Goal: Task Accomplishment & Management: Manage account settings

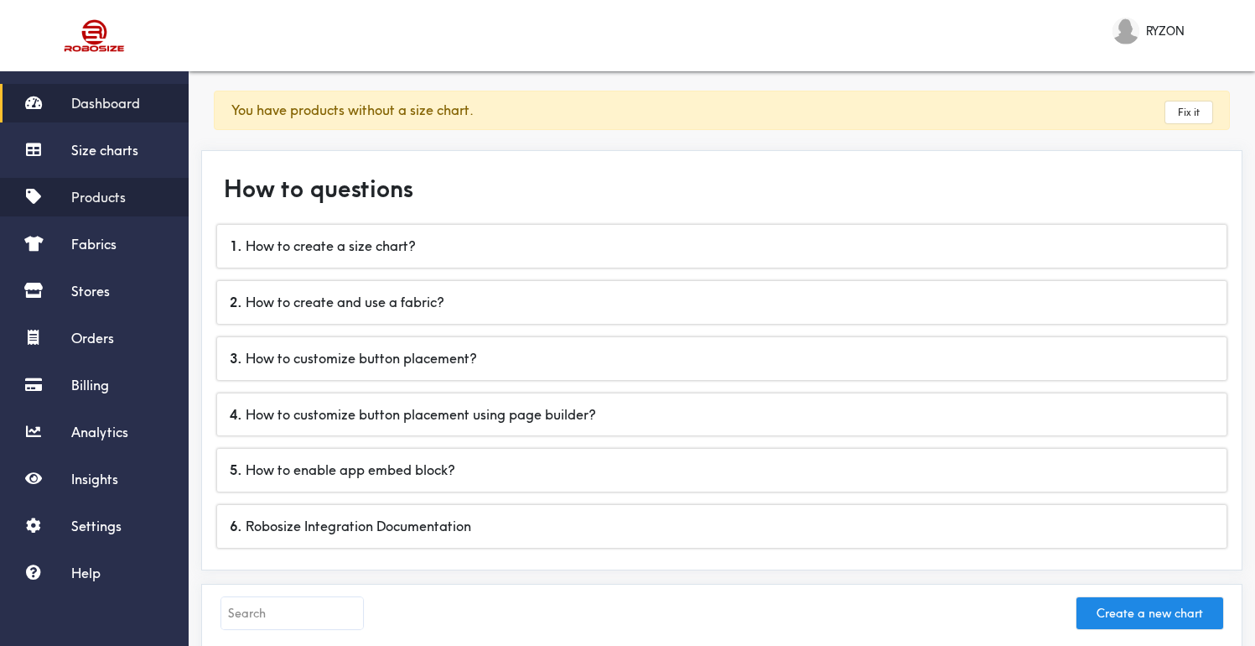
click at [133, 193] on link "Products" at bounding box center [94, 197] width 189 height 39
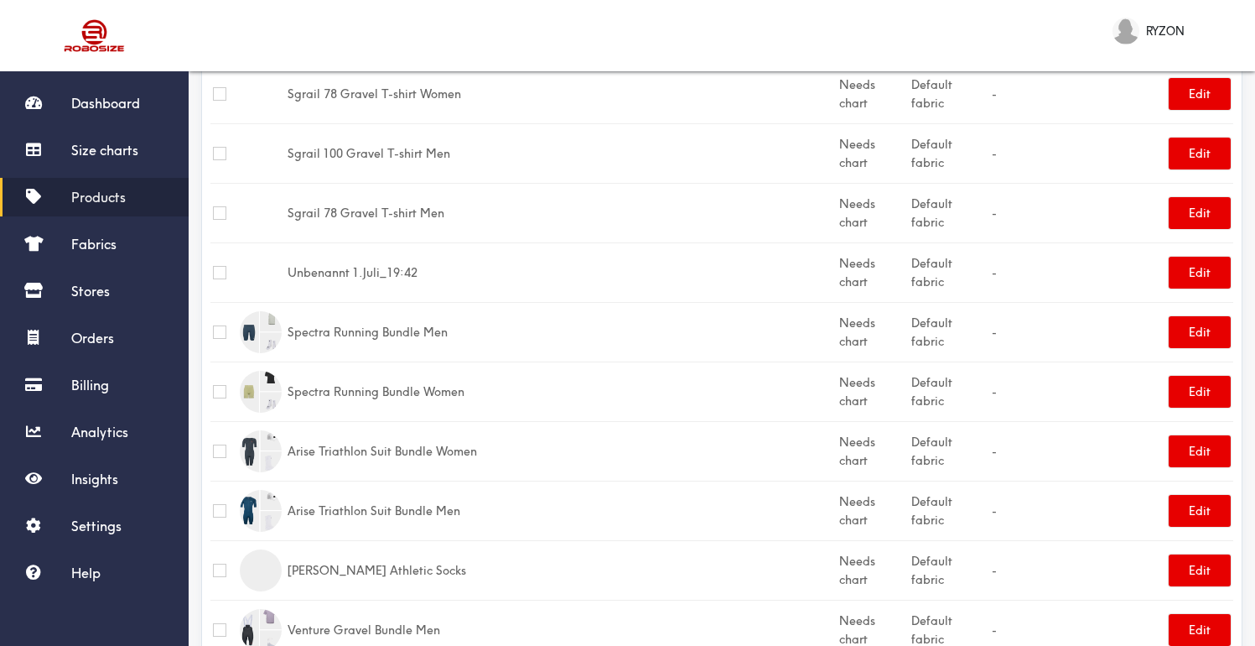
scroll to position [1194, 0]
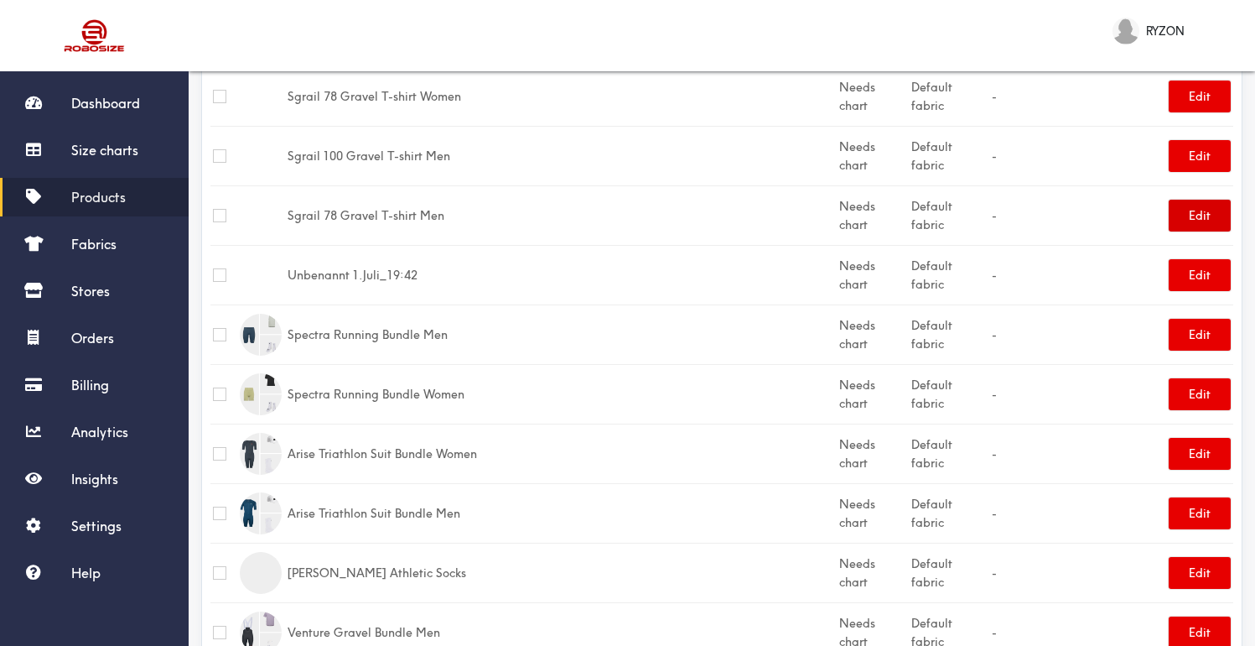
click at [1188, 200] on button "Edit" at bounding box center [1200, 216] width 62 height 32
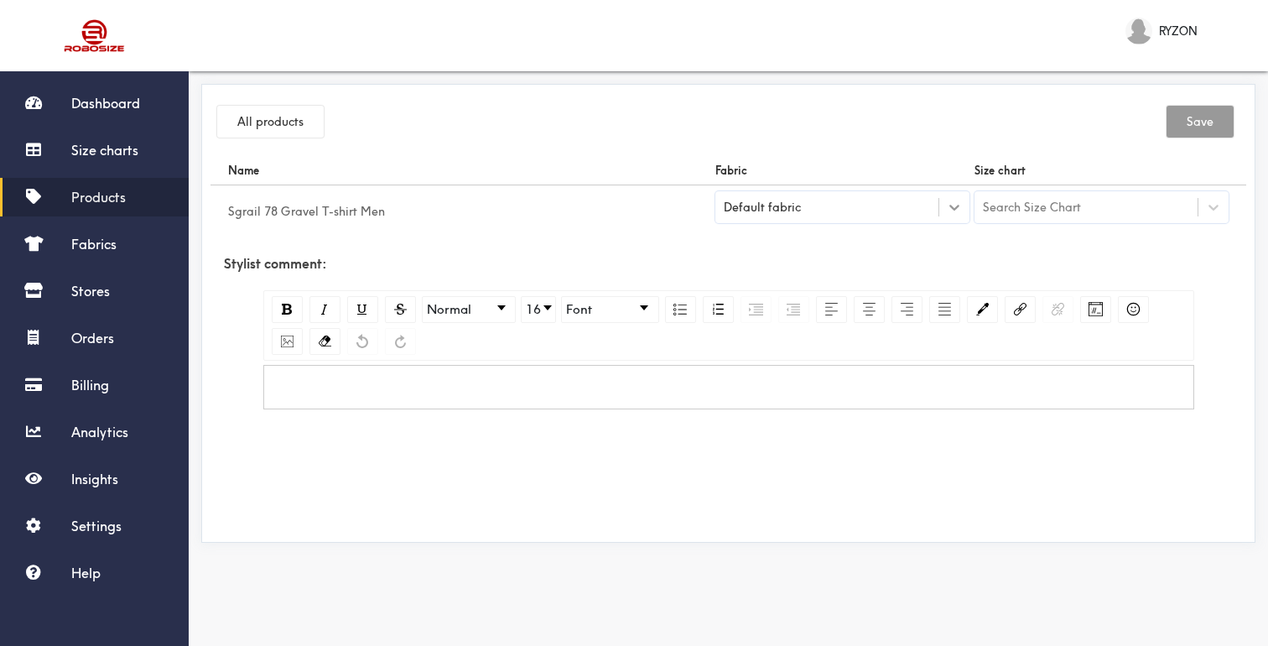
click at [964, 210] on div at bounding box center [954, 207] width 30 height 30
click at [948, 200] on icon at bounding box center [954, 207] width 17 height 17
click at [1021, 200] on div "Search Size Chart" at bounding box center [1032, 207] width 98 height 18
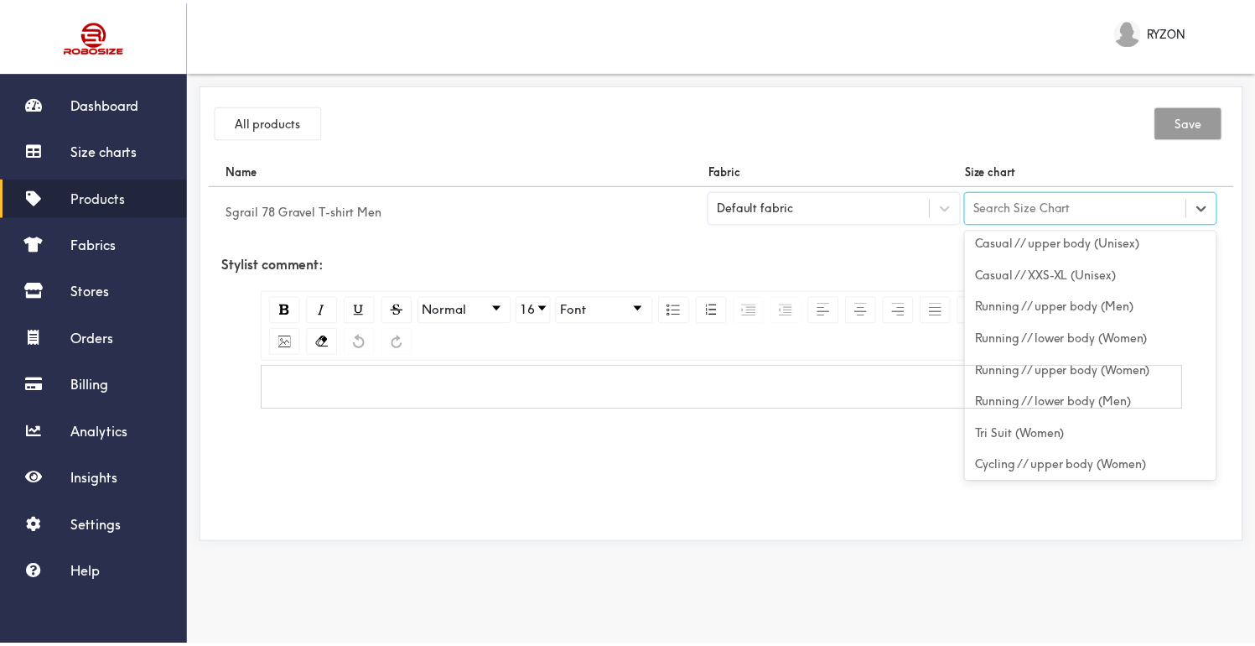
scroll to position [610, 0]
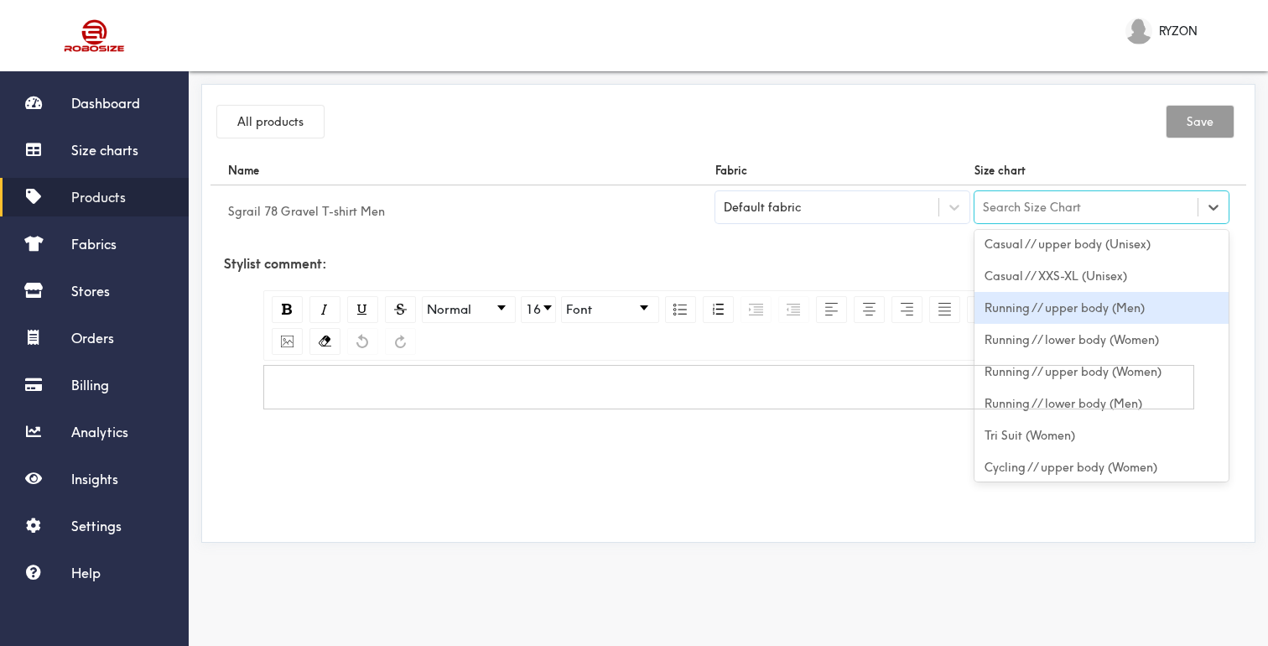
click at [1135, 320] on div "Running // upper body (Men)" at bounding box center [1101, 308] width 254 height 32
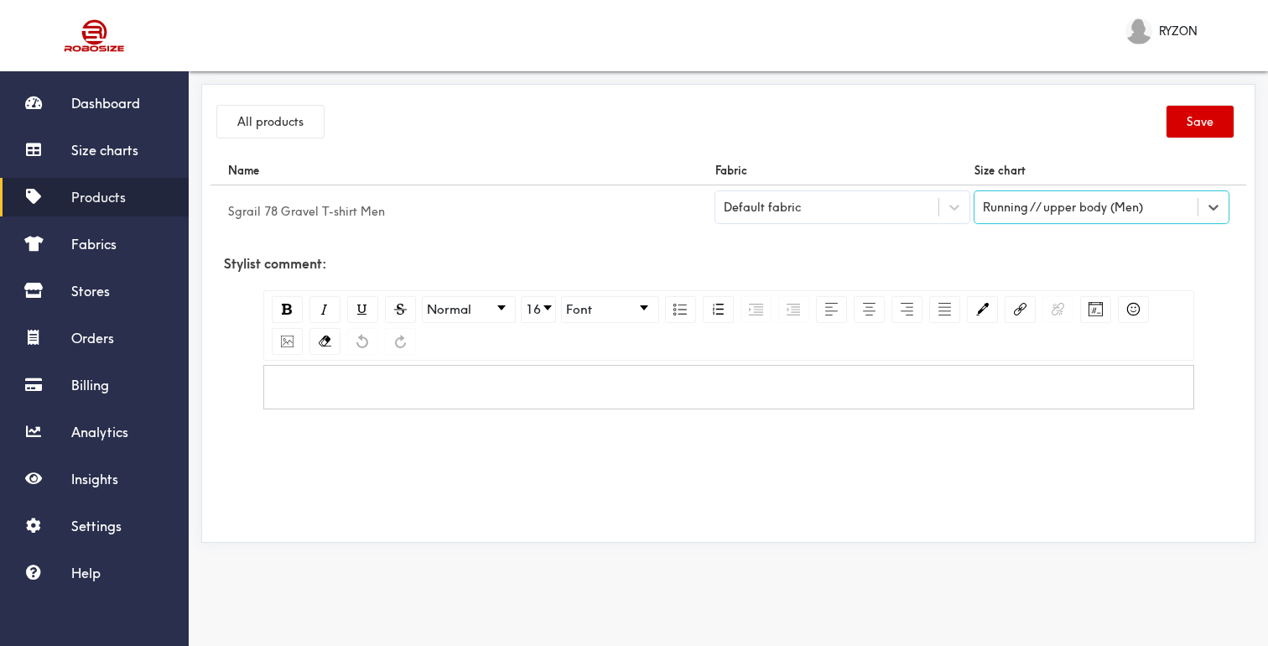
click at [1206, 120] on button "Save" at bounding box center [1199, 122] width 67 height 32
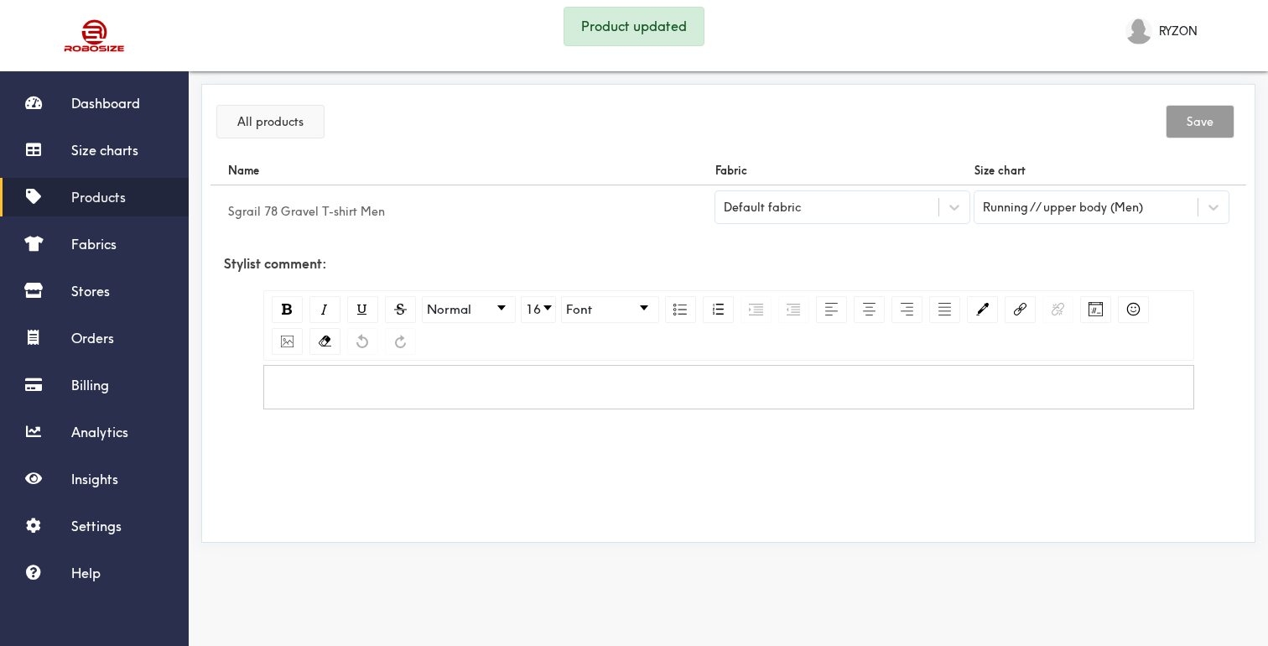
click at [273, 118] on button "All products" at bounding box center [270, 122] width 106 height 32
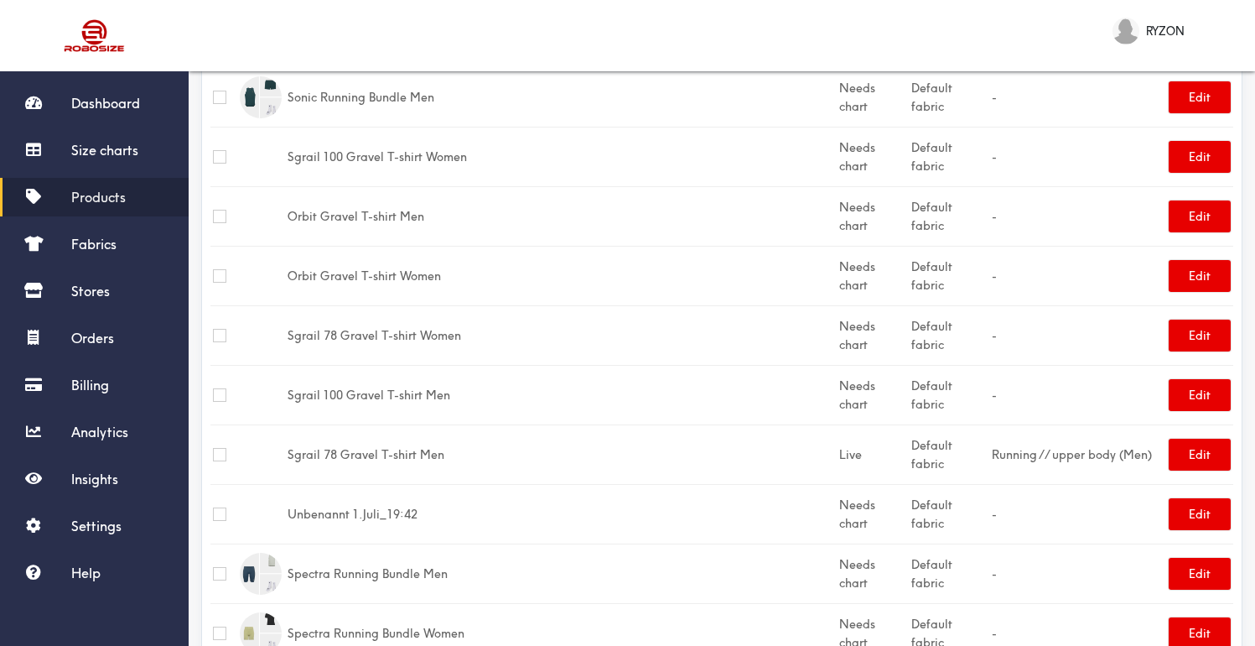
scroll to position [999, 0]
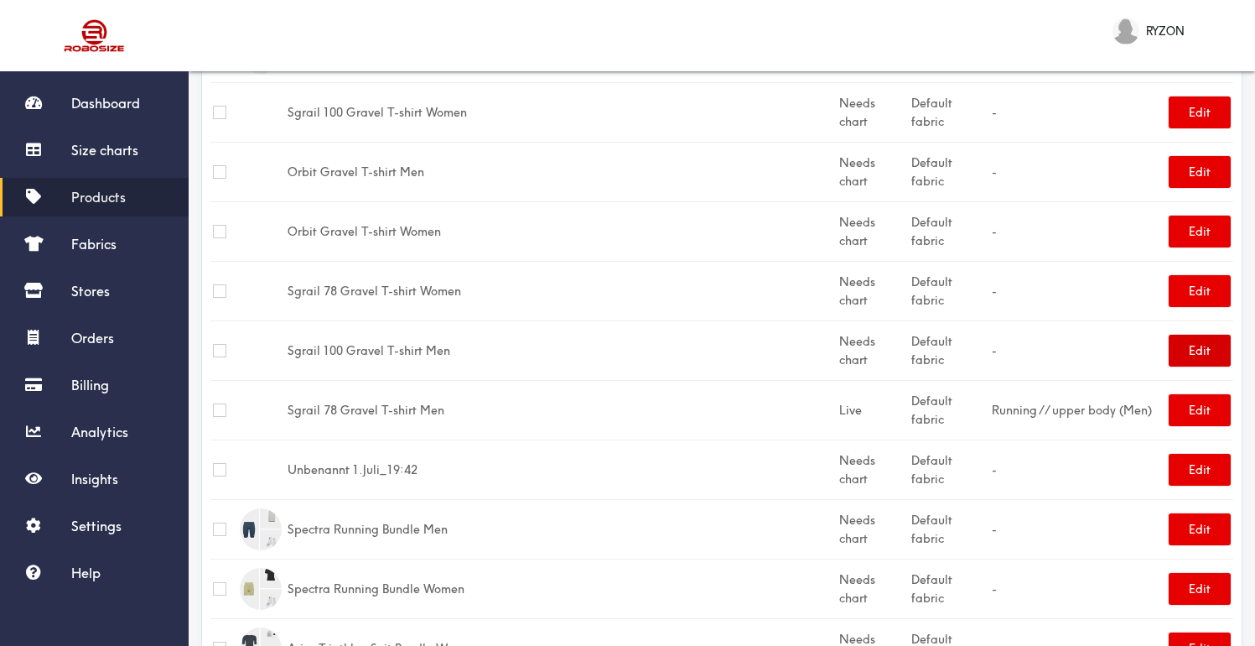
click at [1196, 335] on button "Edit" at bounding box center [1200, 351] width 62 height 32
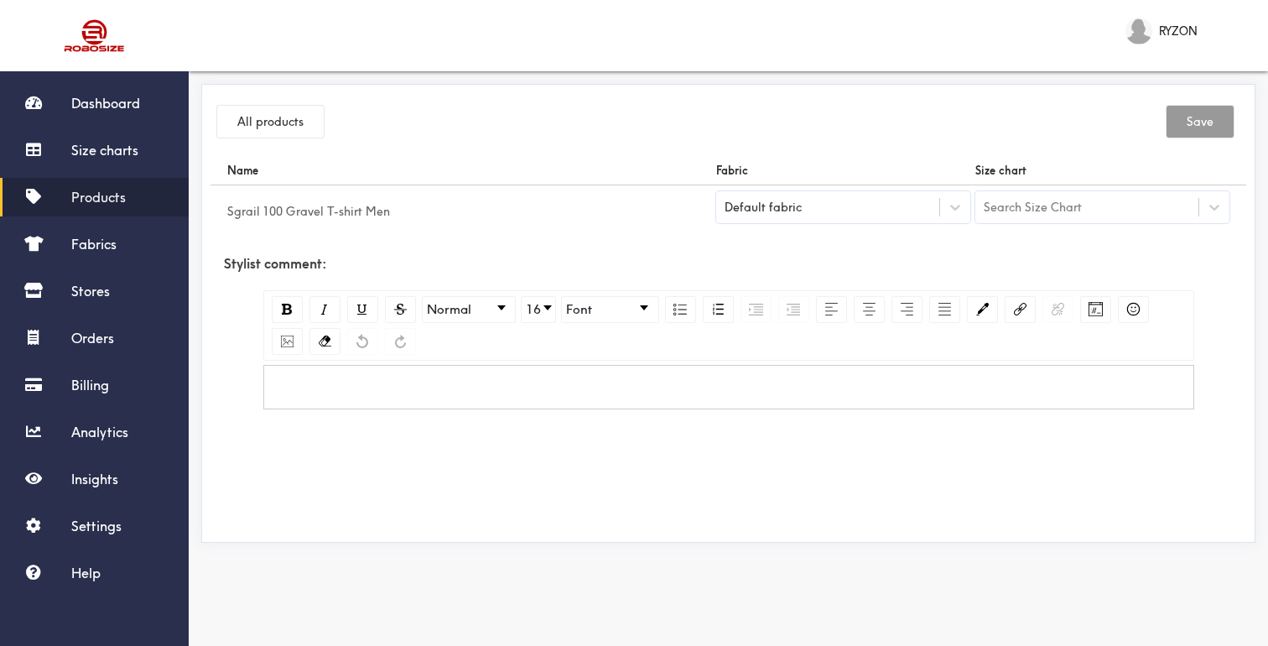
click at [1008, 209] on div "Search Size Chart" at bounding box center [1032, 207] width 98 height 18
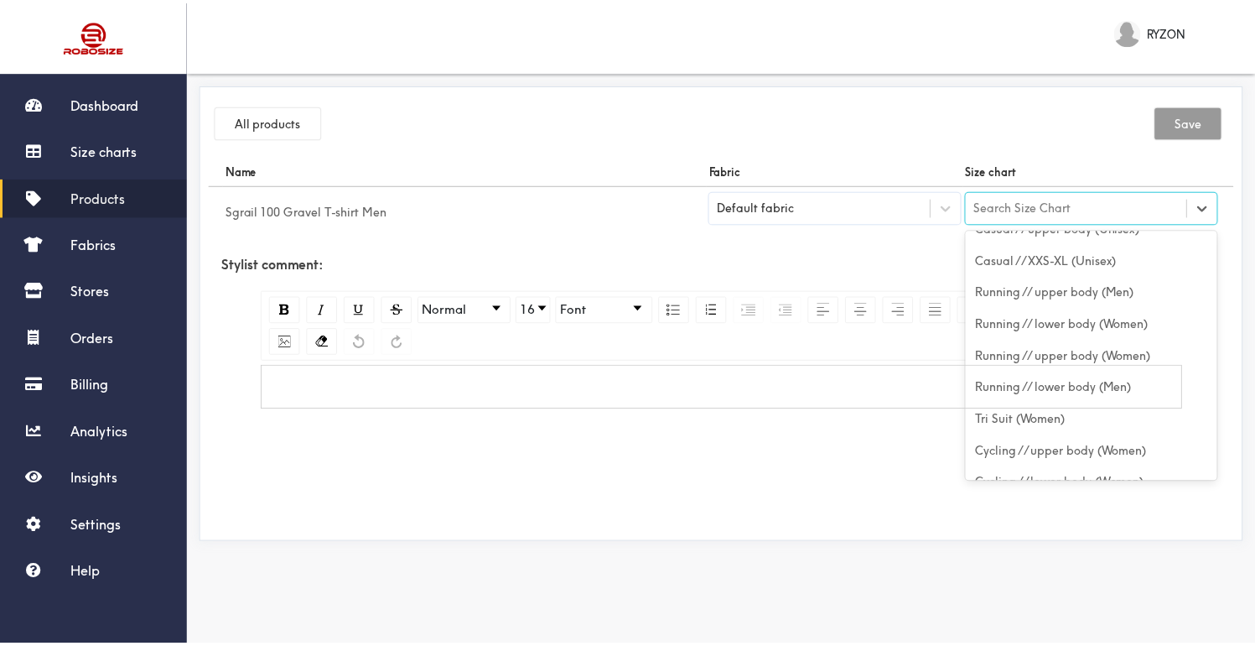
scroll to position [629, 0]
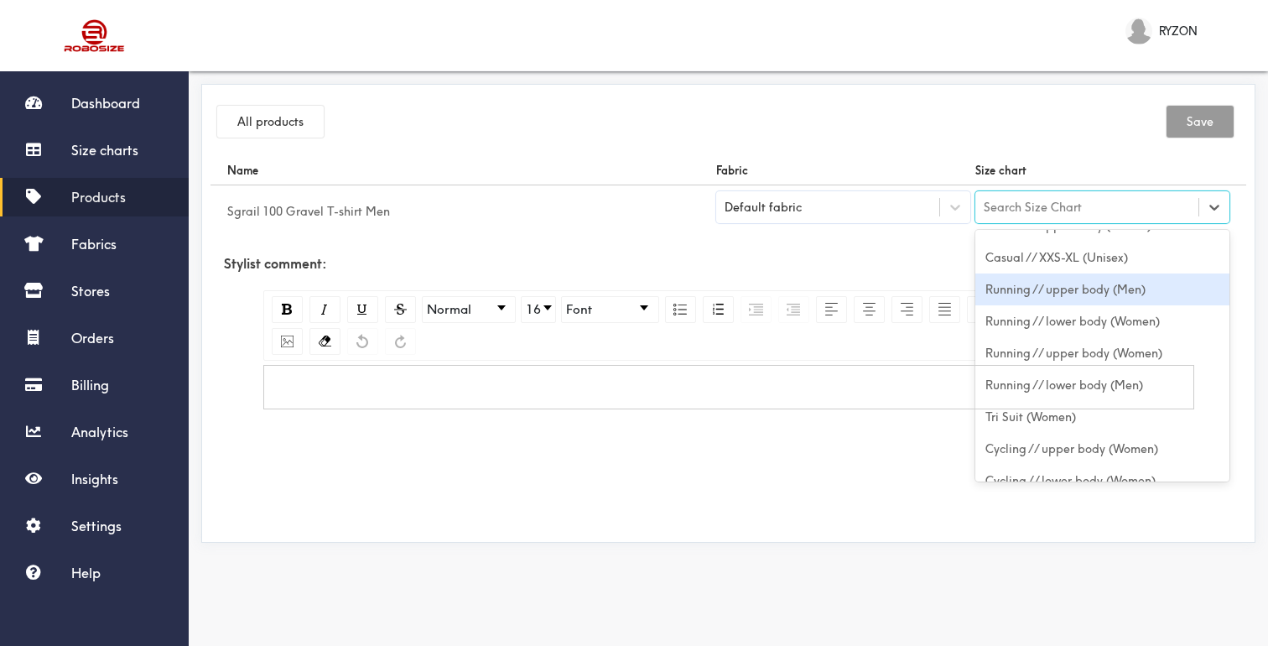
click at [1110, 303] on div "Running // upper body (Men)" at bounding box center [1102, 289] width 254 height 32
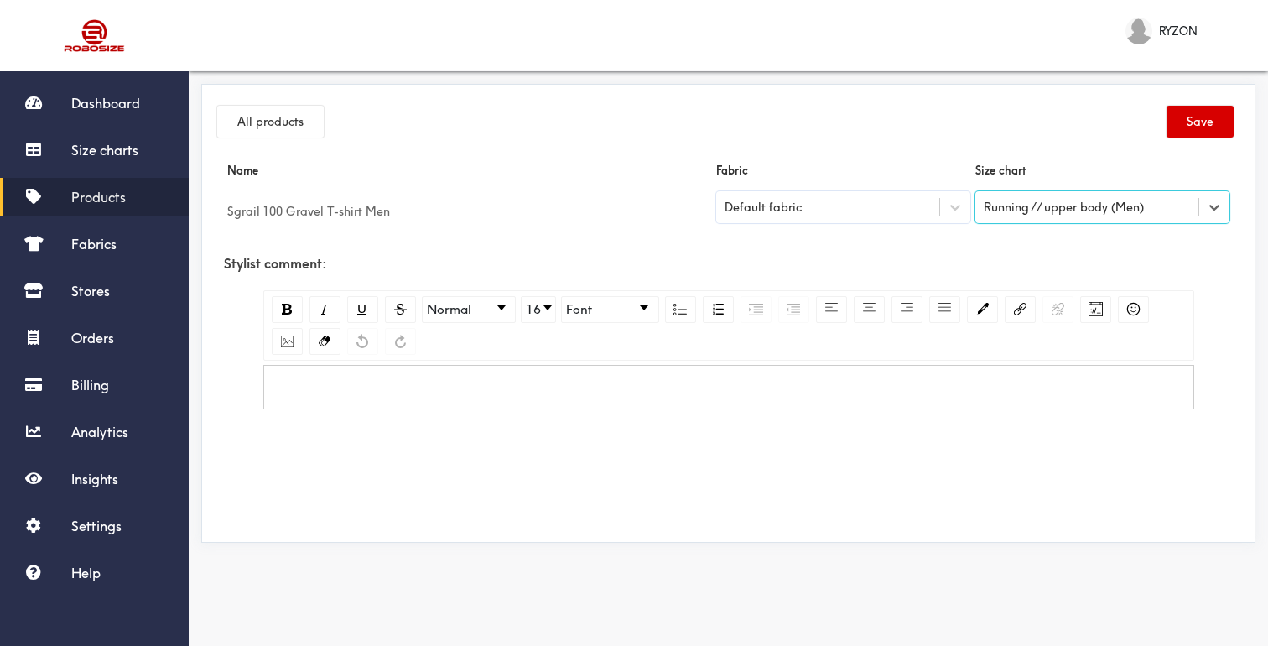
click at [1192, 128] on button "Save" at bounding box center [1199, 122] width 67 height 32
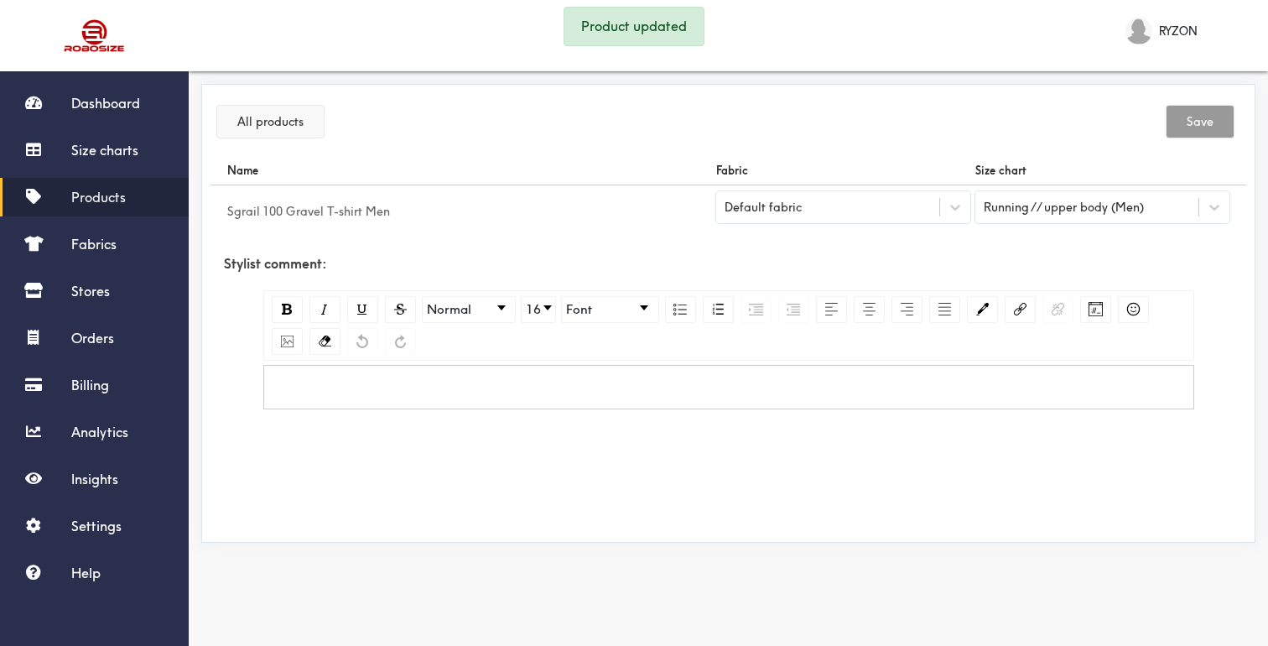
click at [260, 131] on button "All products" at bounding box center [270, 122] width 106 height 32
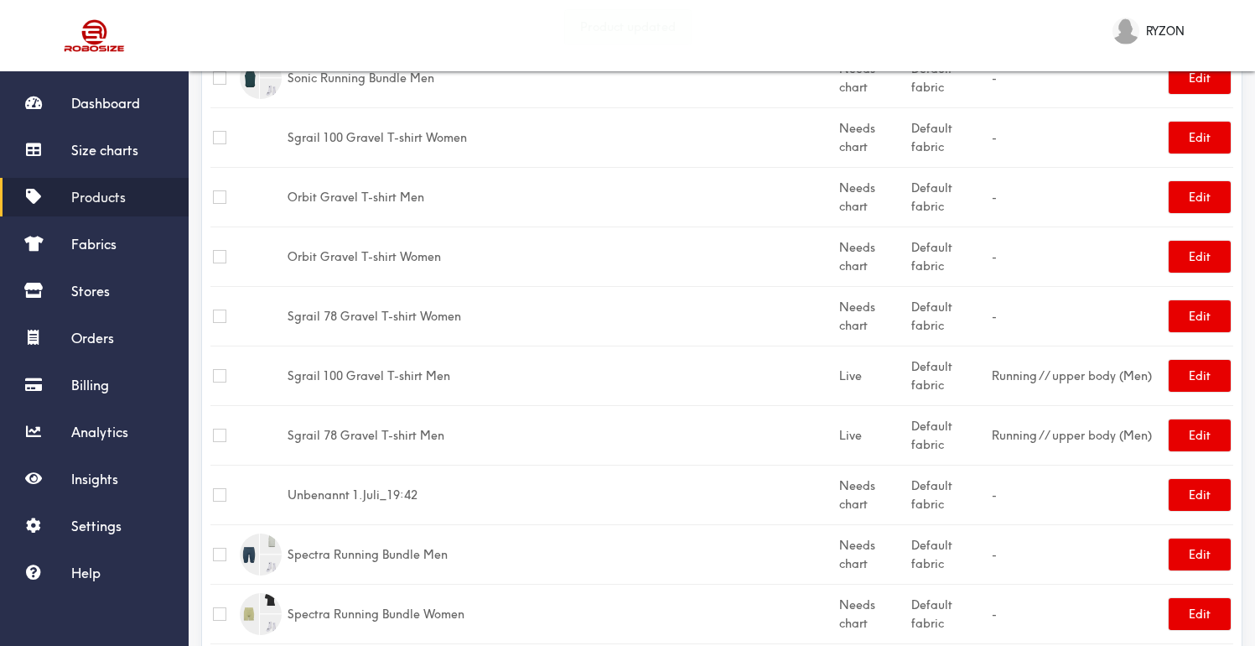
scroll to position [948, 0]
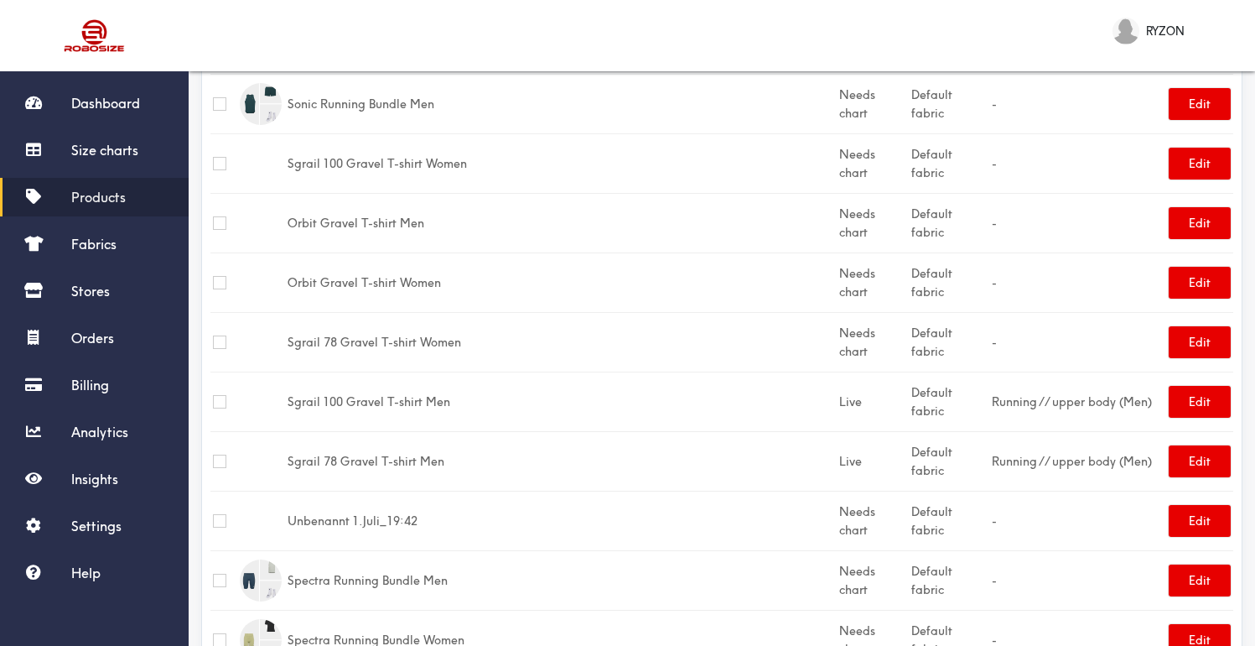
click at [220, 335] on input "checkbox" at bounding box center [219, 341] width 13 height 13
checkbox input "true"
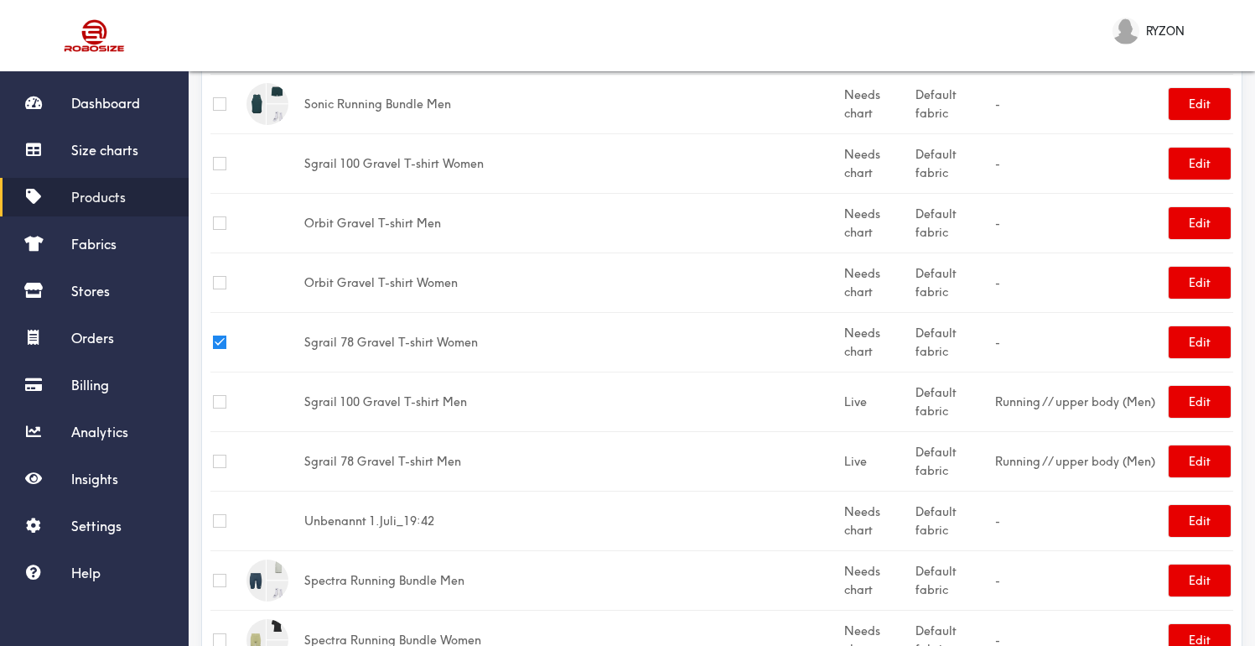
click at [216, 276] on input "checkbox" at bounding box center [219, 282] width 13 height 13
checkbox input "true"
click at [212, 140] on td at bounding box center [227, 163] width 34 height 60
click at [215, 157] on input "checkbox" at bounding box center [219, 163] width 13 height 13
checkbox input "true"
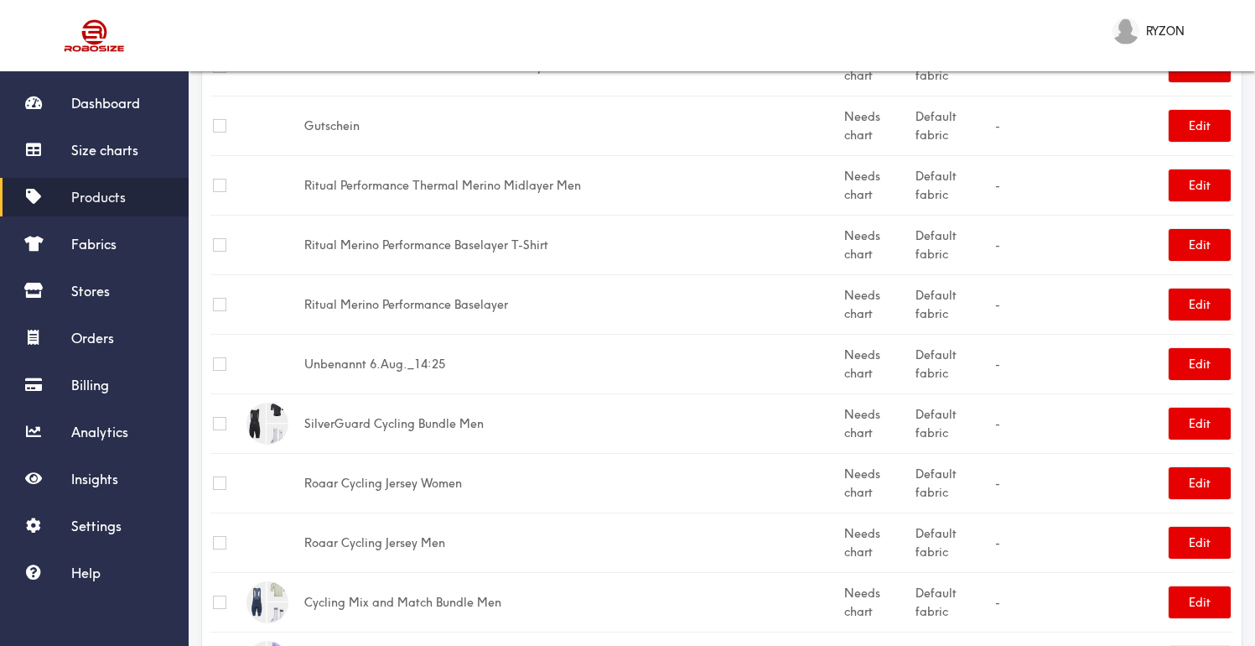
scroll to position [0, 0]
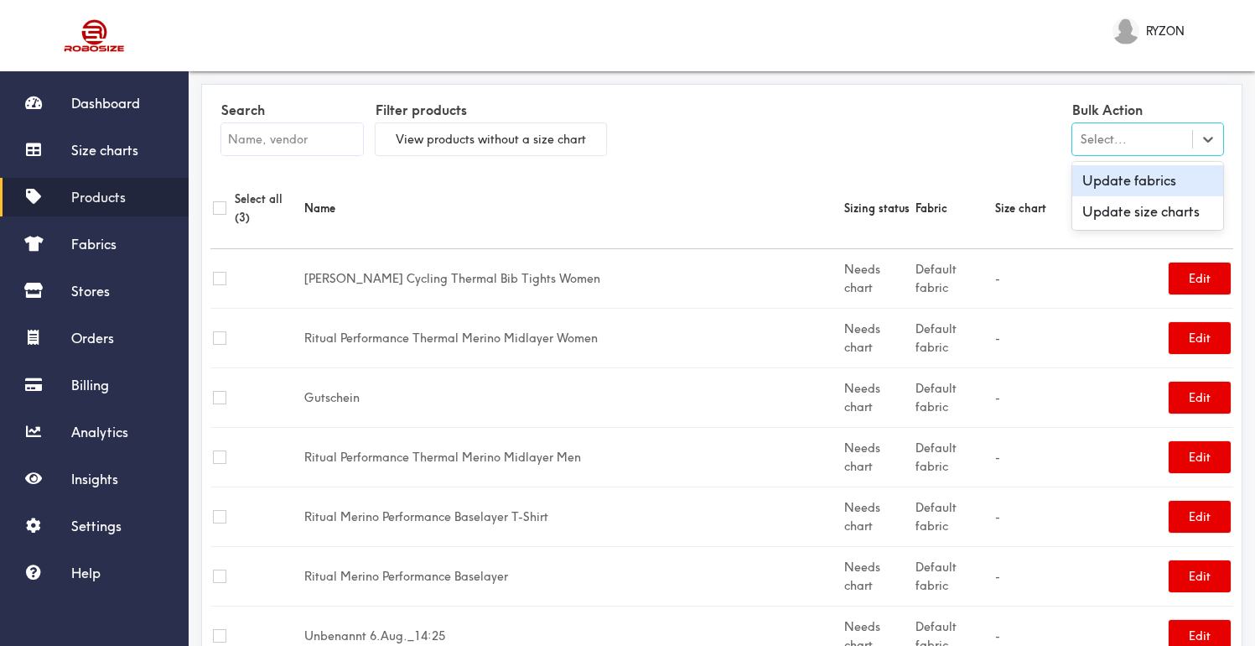
click at [1149, 135] on div "Select..." at bounding box center [1132, 139] width 120 height 17
click at [1159, 220] on div "Update size charts" at bounding box center [1147, 211] width 151 height 31
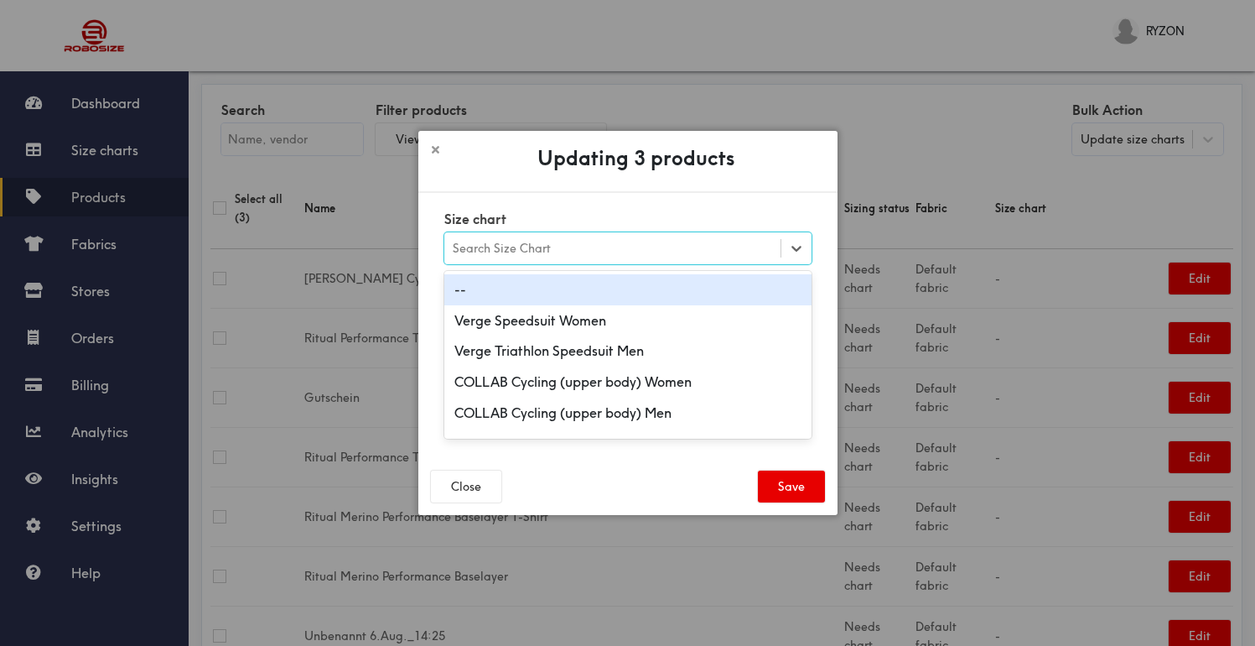
click at [620, 257] on div "Search Size Chart" at bounding box center [612, 248] width 336 height 29
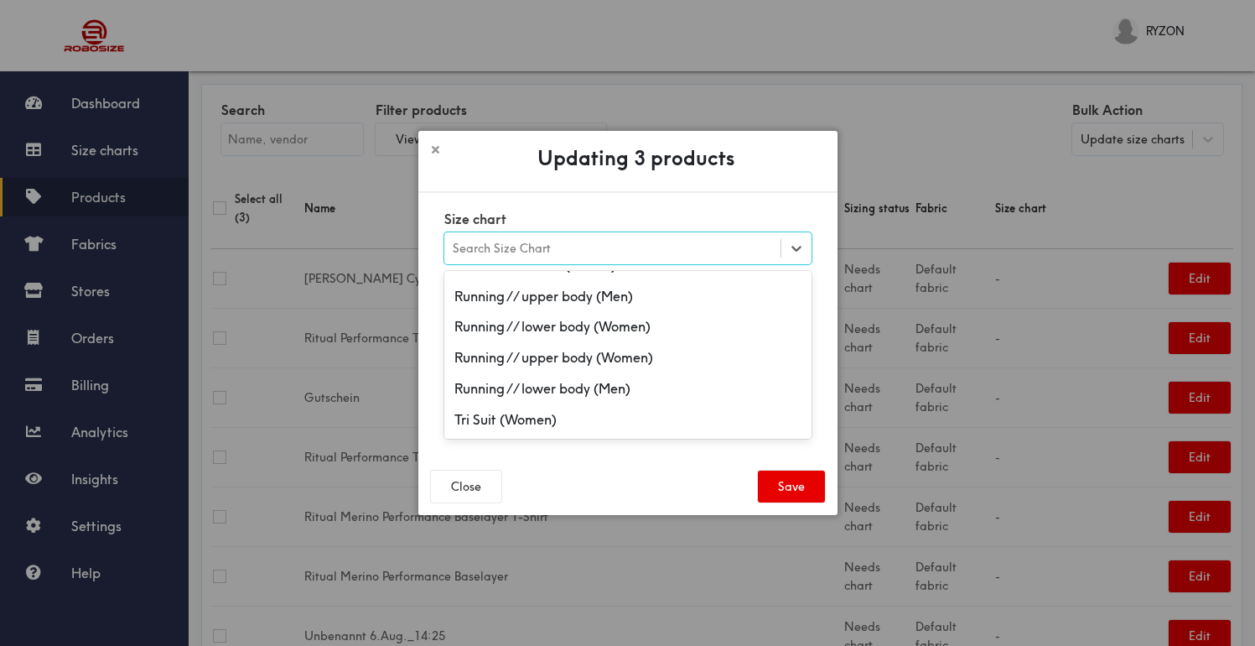
scroll to position [639, 0]
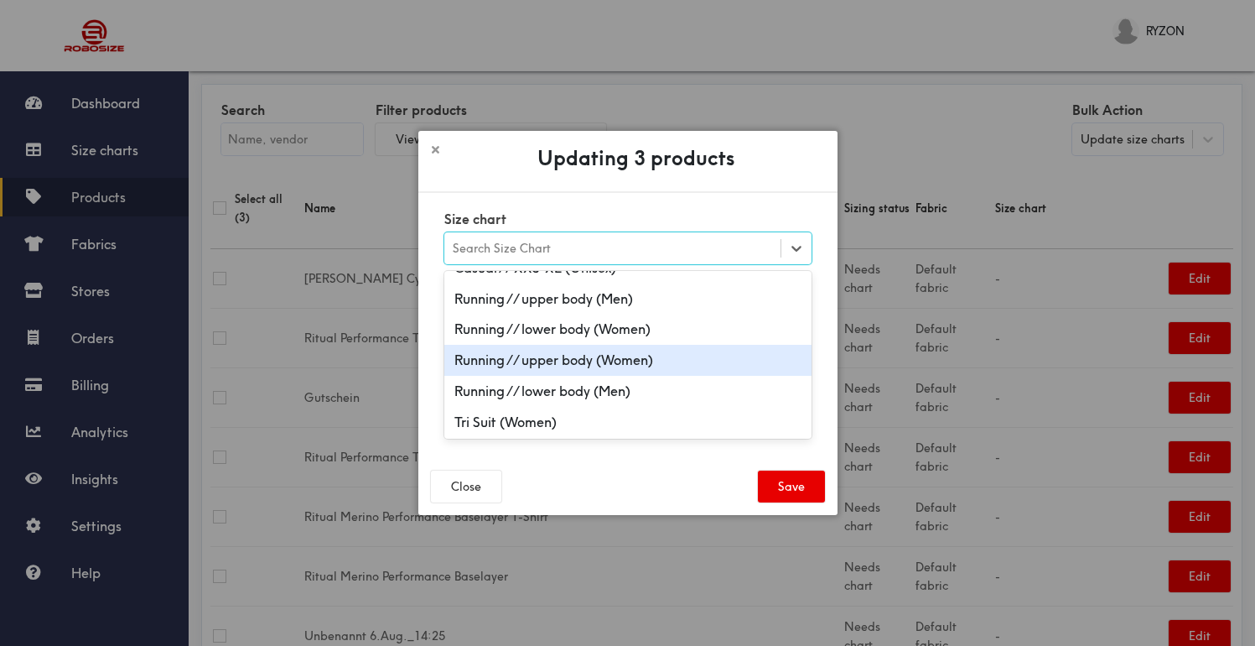
click at [715, 361] on div "Running // upper body (Women)" at bounding box center [627, 360] width 367 height 31
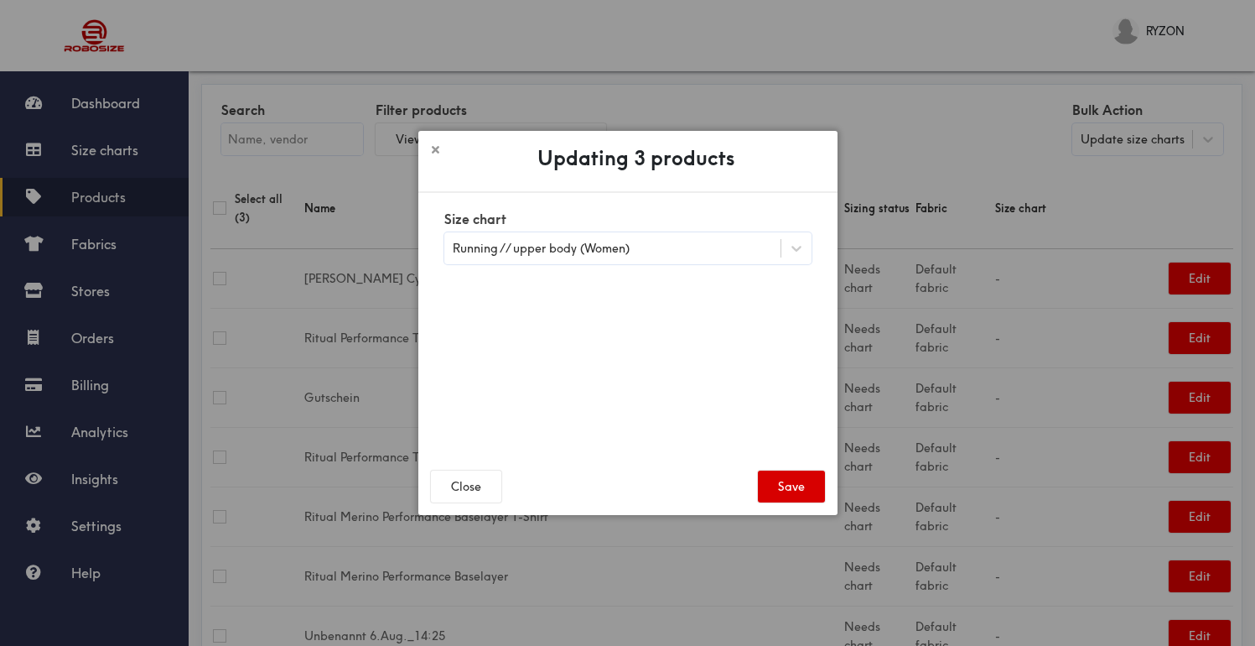
click at [805, 484] on button "Save" at bounding box center [791, 486] width 67 height 32
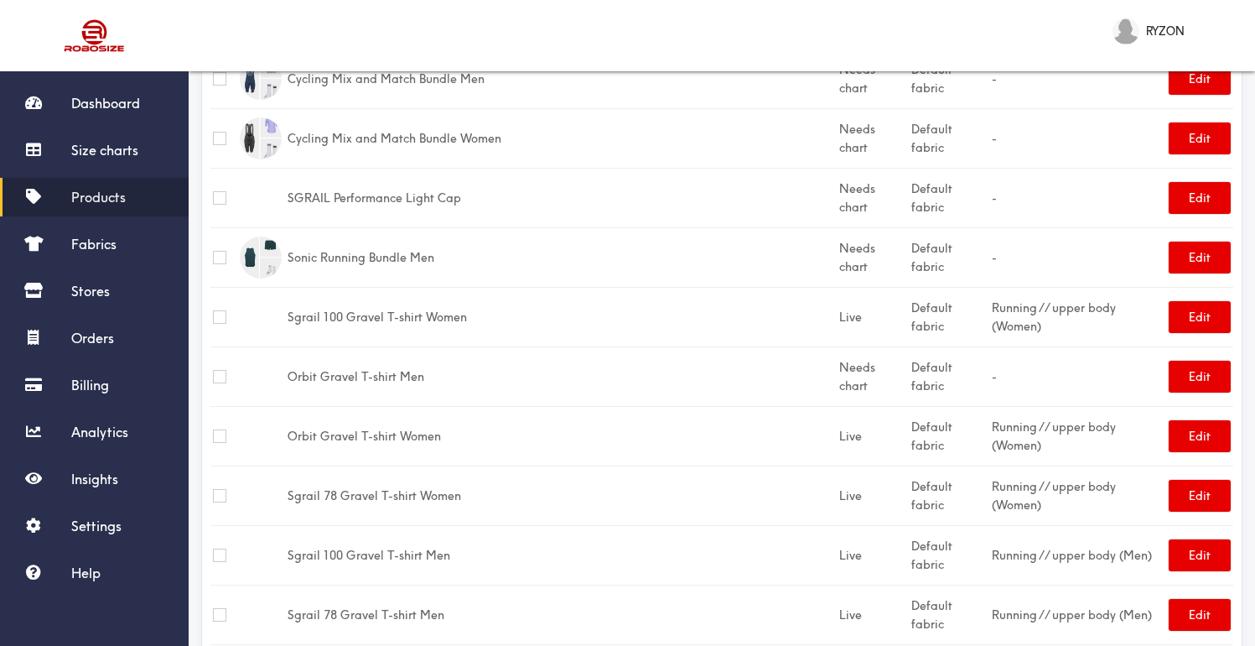
scroll to position [788, 0]
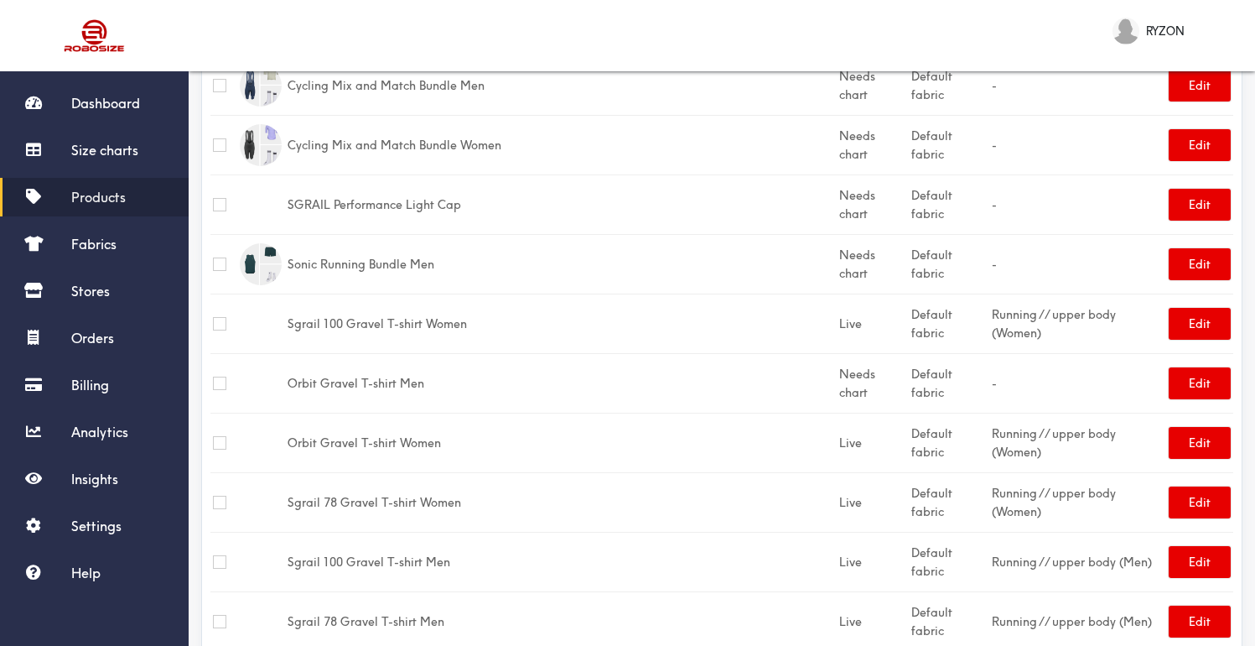
click at [222, 376] on input "checkbox" at bounding box center [219, 382] width 13 height 13
checkbox input "true"
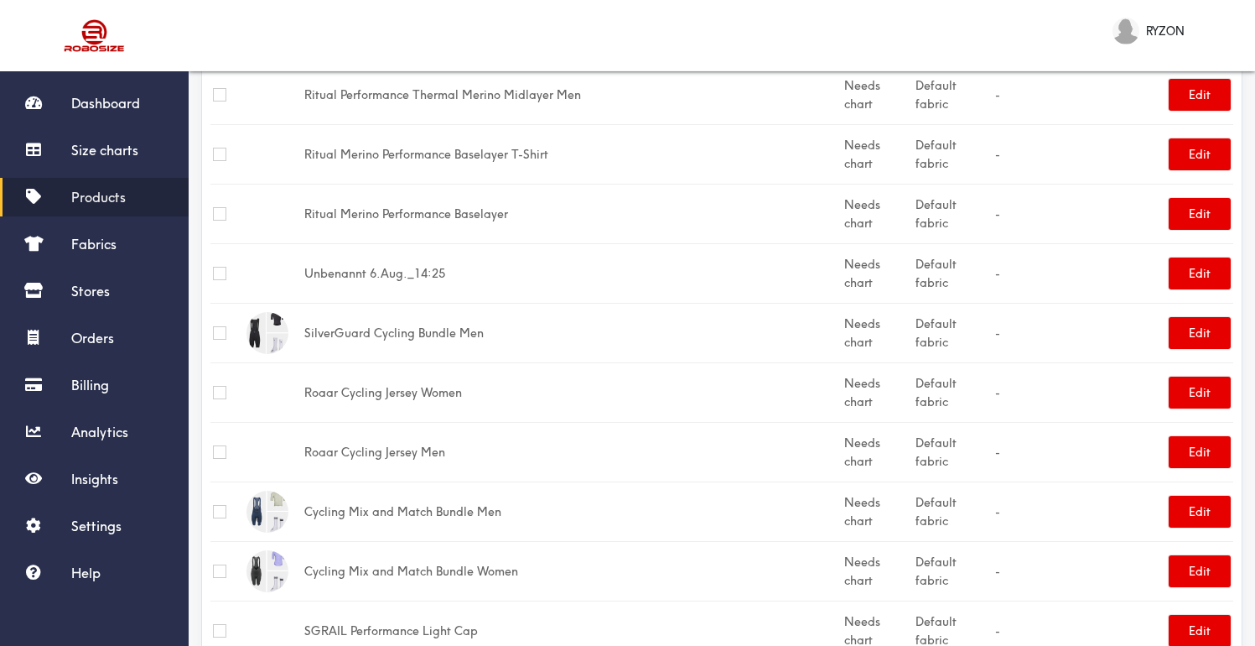
scroll to position [11, 0]
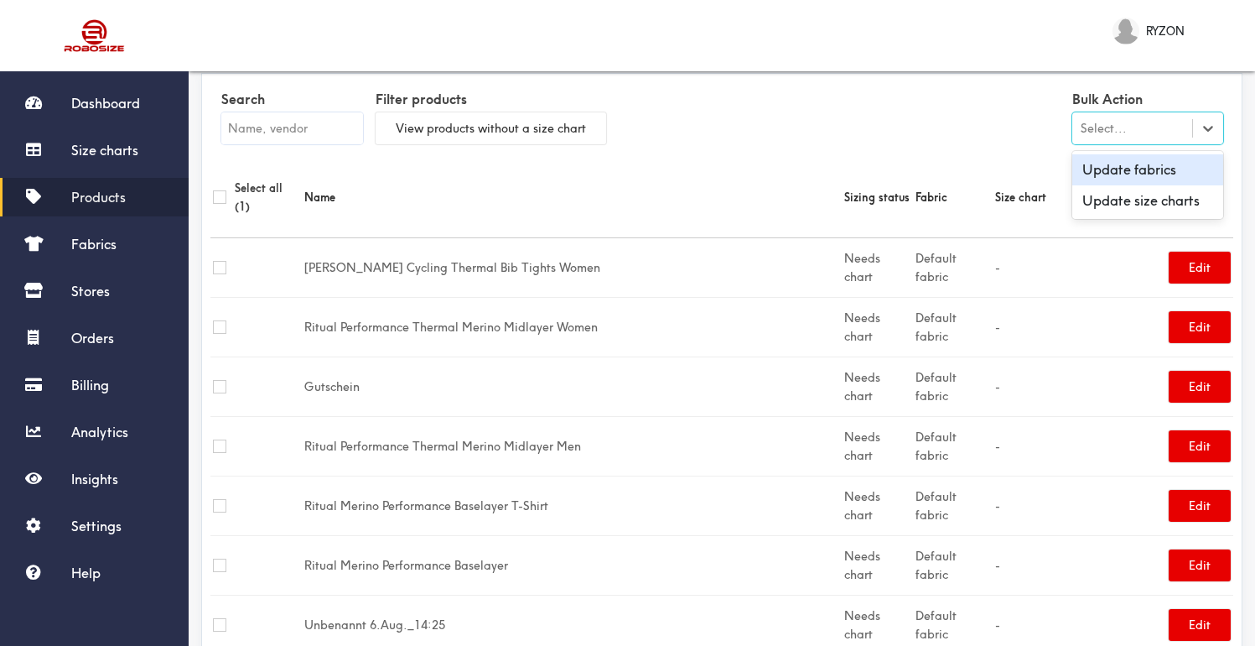
click at [1151, 127] on div "Select..." at bounding box center [1132, 128] width 120 height 17
click at [1177, 199] on div "Update size charts" at bounding box center [1147, 200] width 151 height 31
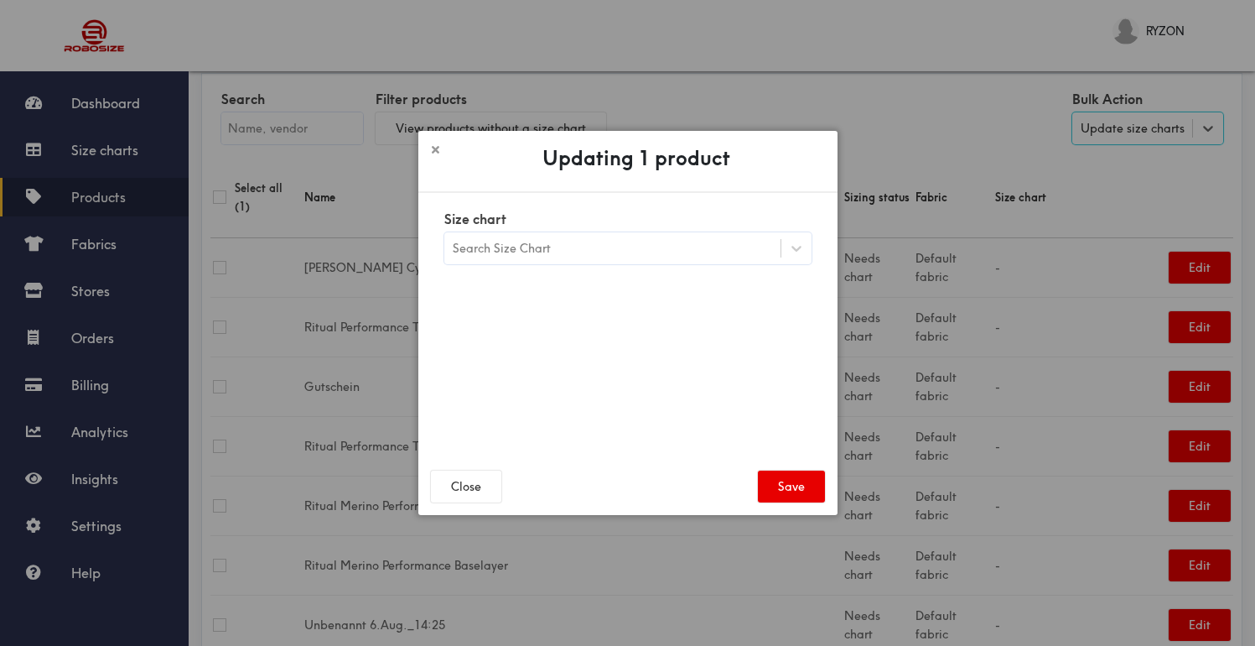
click at [680, 248] on div "Search Size Chart" at bounding box center [612, 248] width 336 height 29
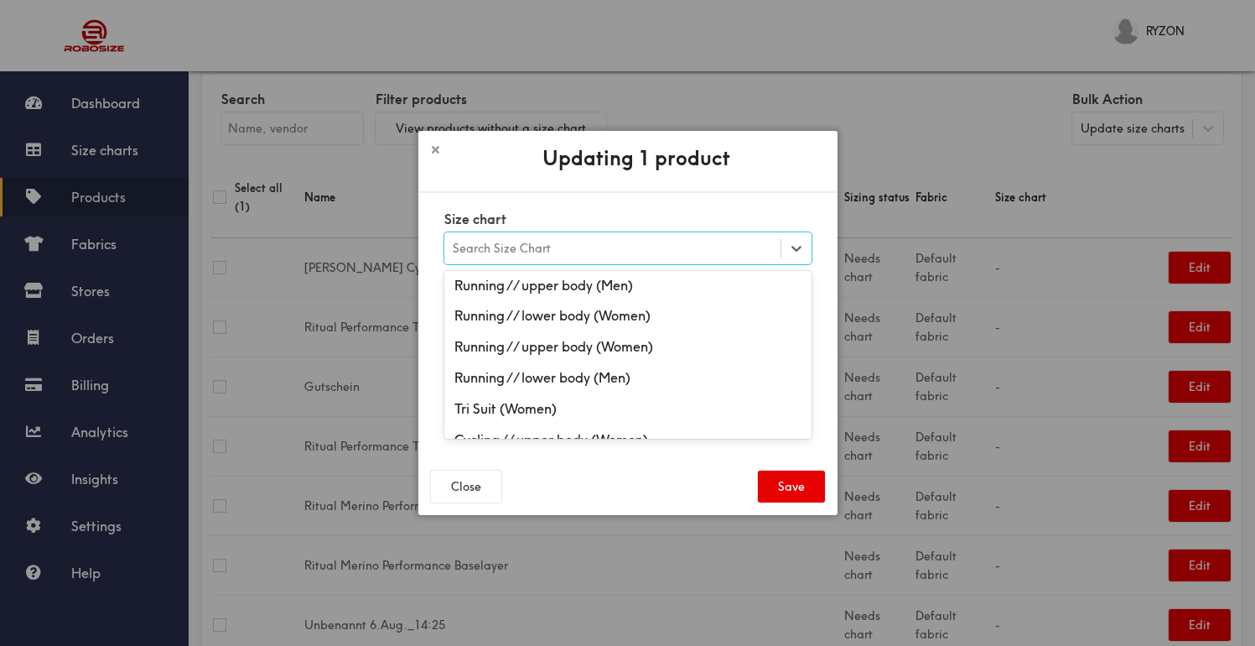
scroll to position [645, 0]
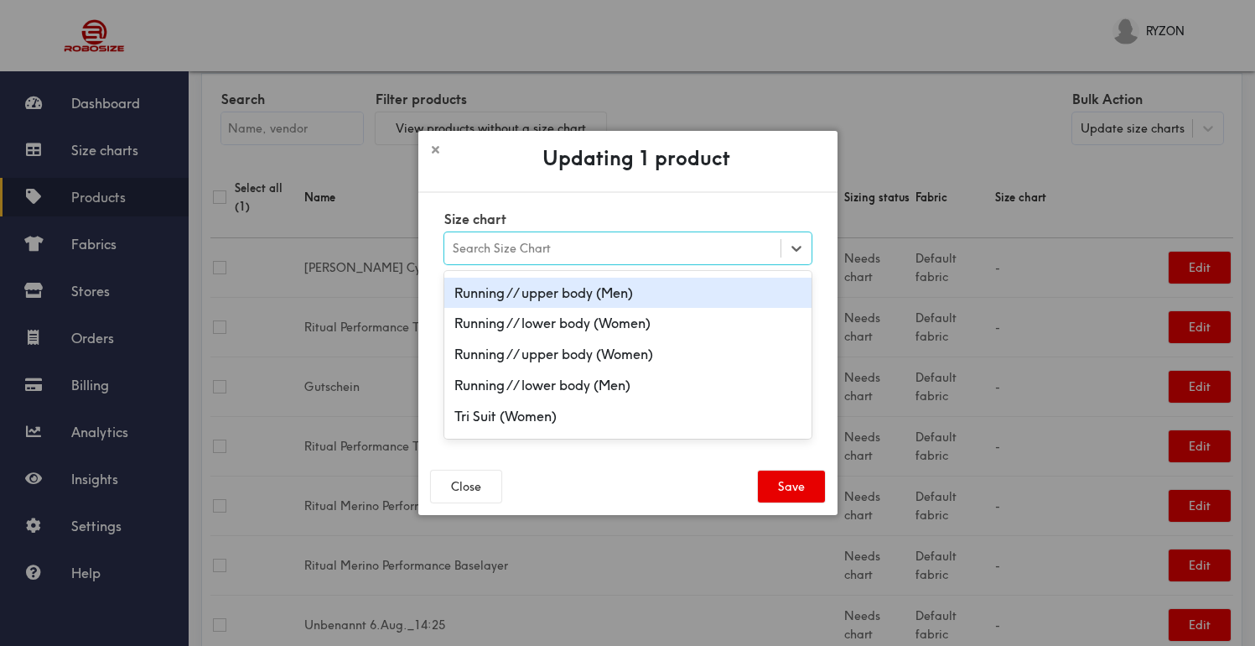
click at [688, 288] on div "Running // upper body (Men)" at bounding box center [627, 292] width 367 height 31
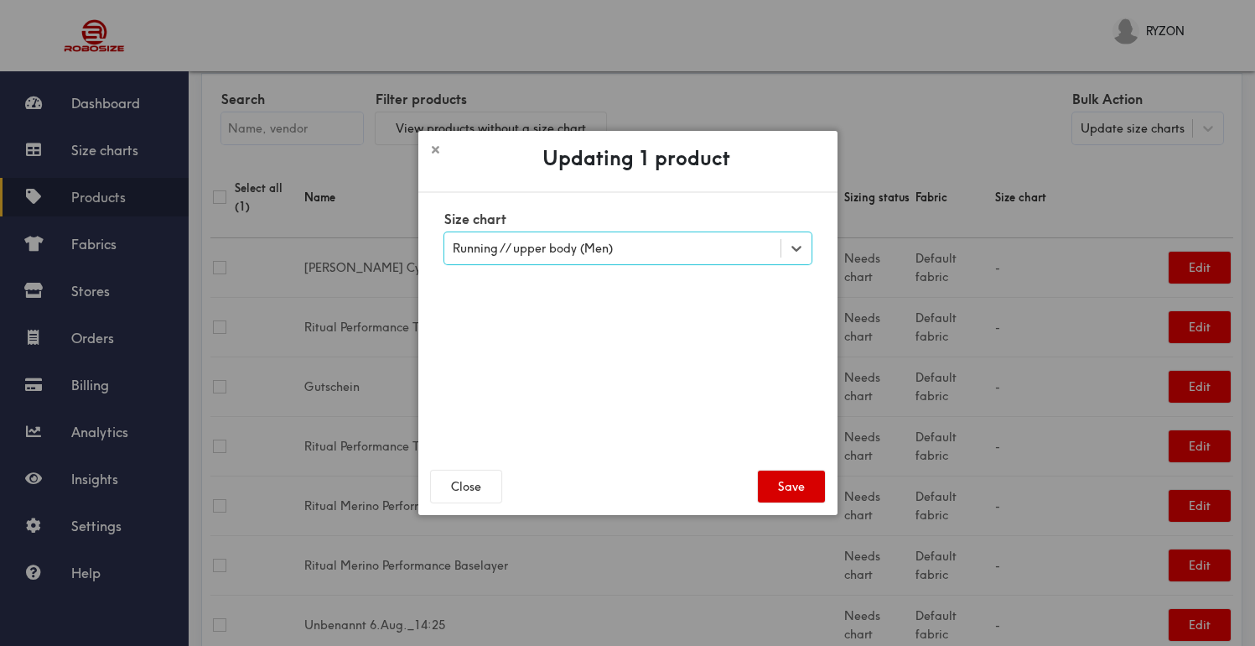
click at [794, 490] on button "Save" at bounding box center [791, 486] width 67 height 32
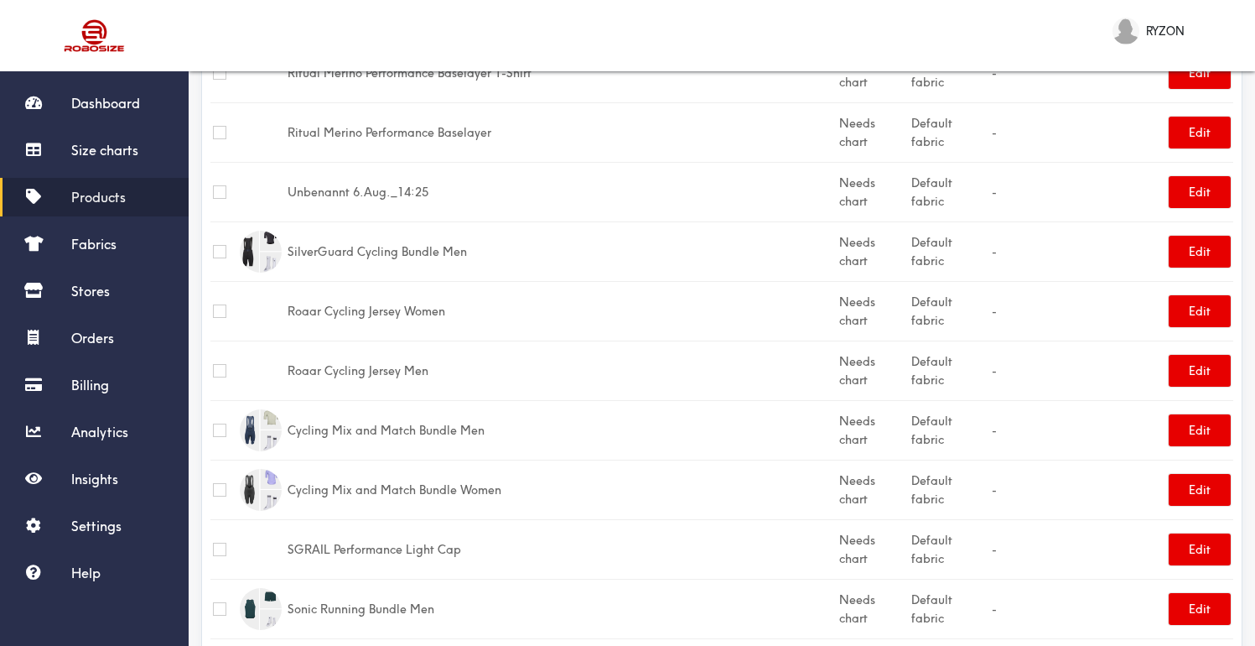
scroll to position [438, 0]
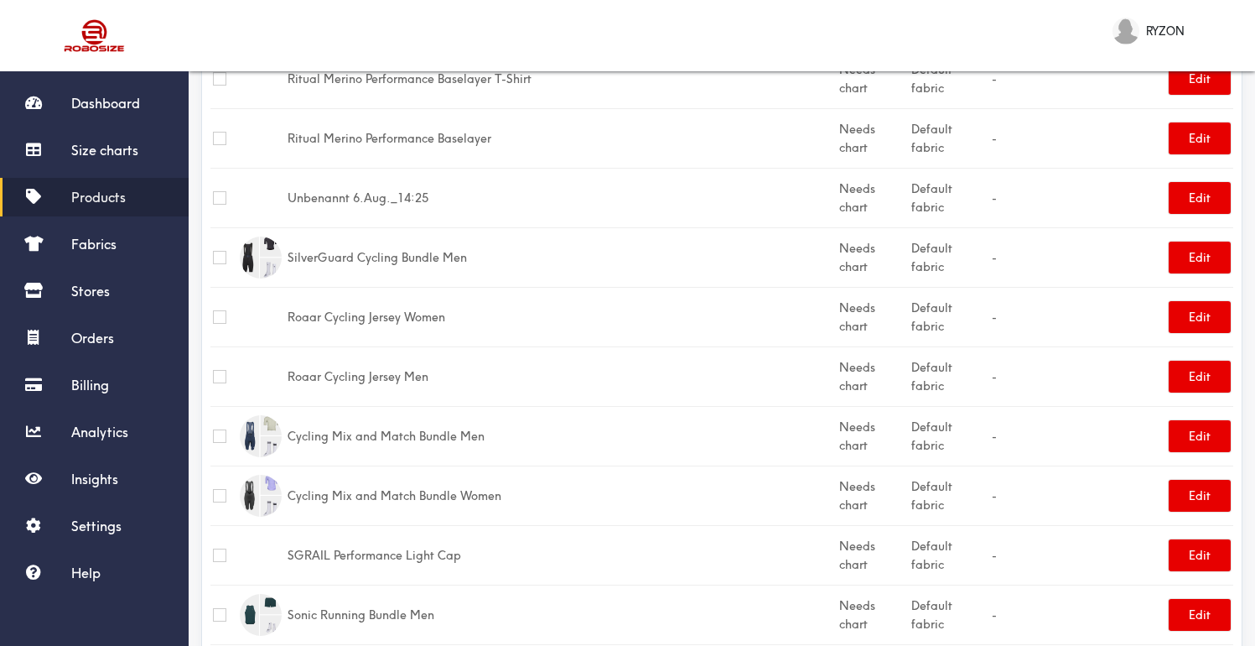
click at [217, 370] on input "checkbox" at bounding box center [219, 376] width 13 height 13
checkbox input "true"
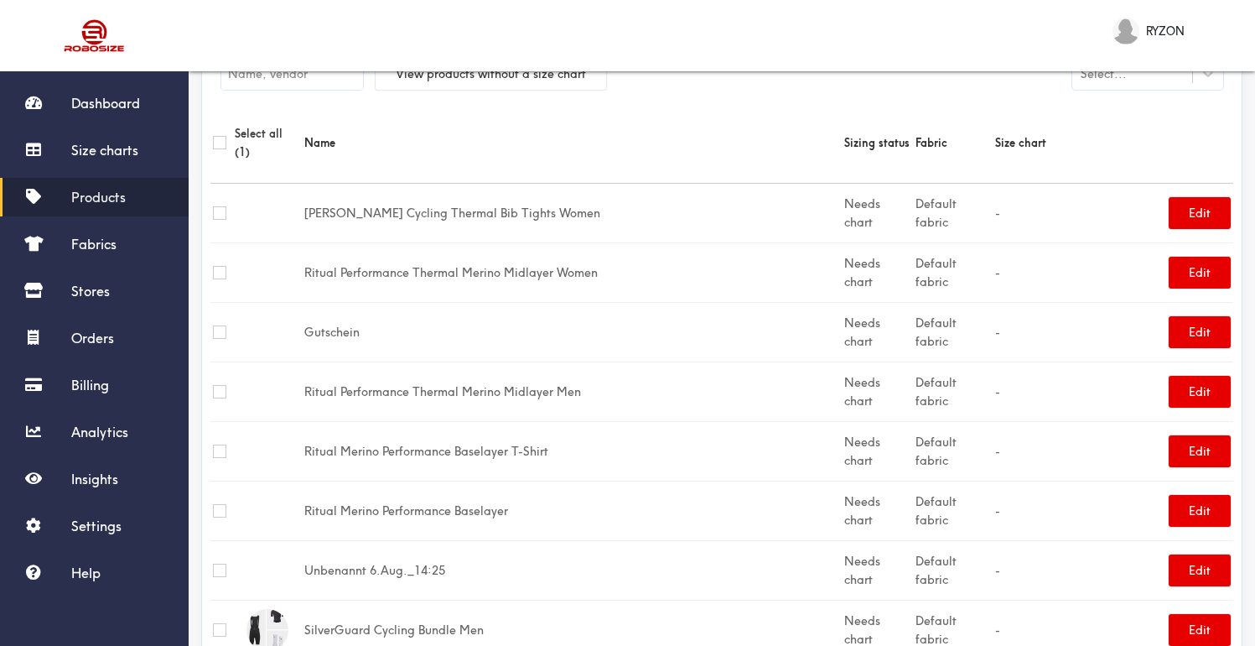
scroll to position [0, 0]
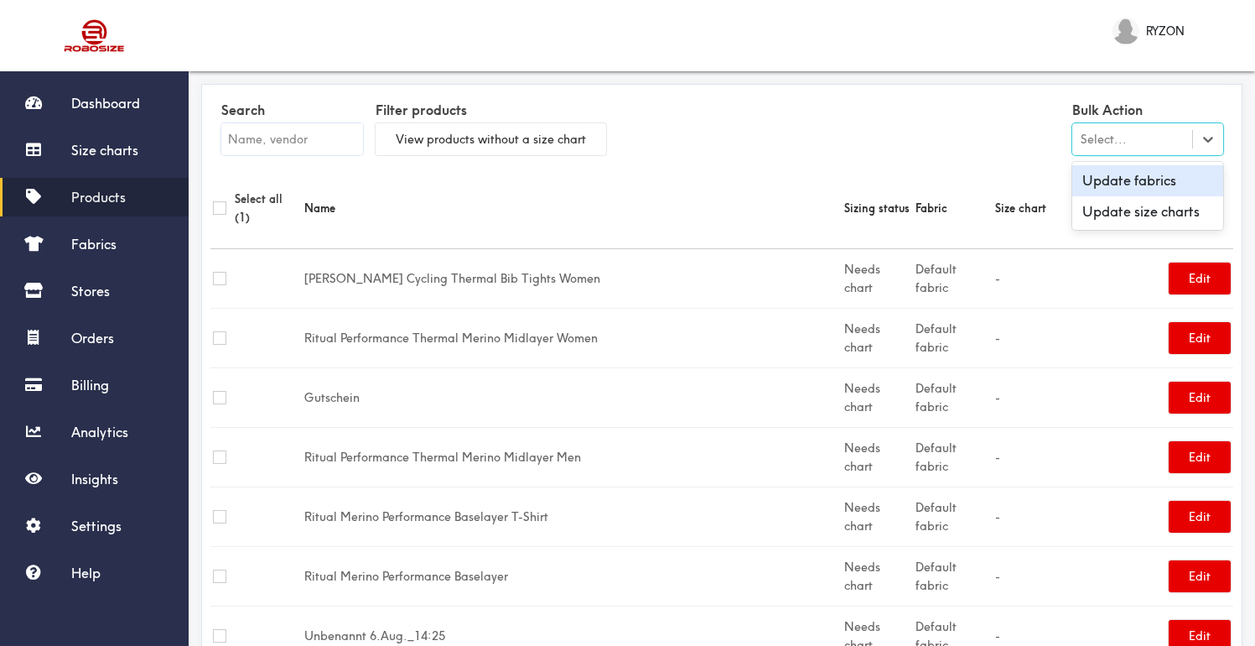
click at [1168, 138] on div "Select..." at bounding box center [1132, 139] width 120 height 17
click at [1166, 205] on div "Update size charts" at bounding box center [1147, 211] width 151 height 31
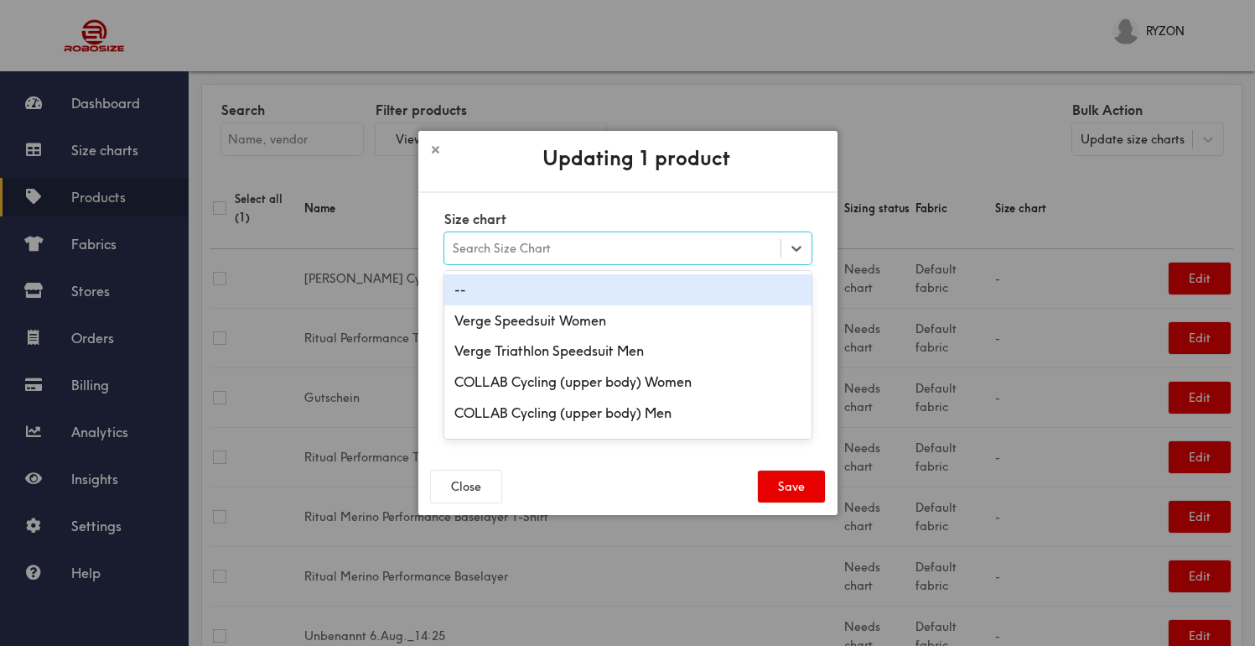
click at [670, 241] on div "Search Size Chart" at bounding box center [612, 248] width 336 height 29
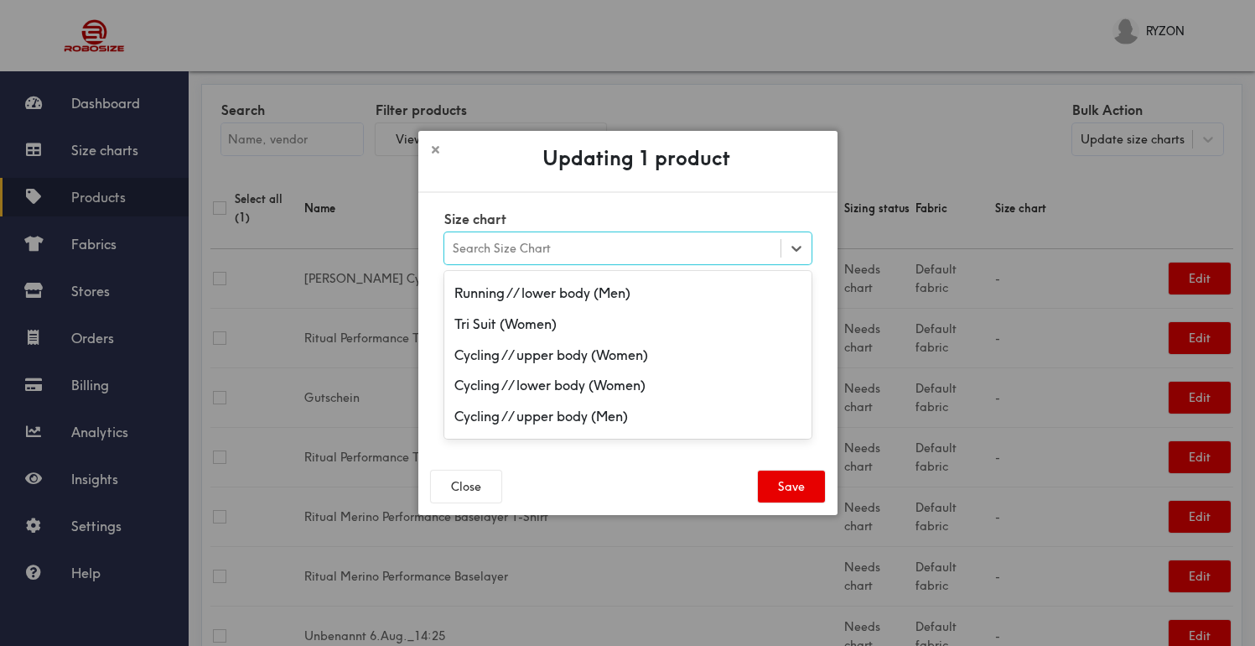
scroll to position [764, 0]
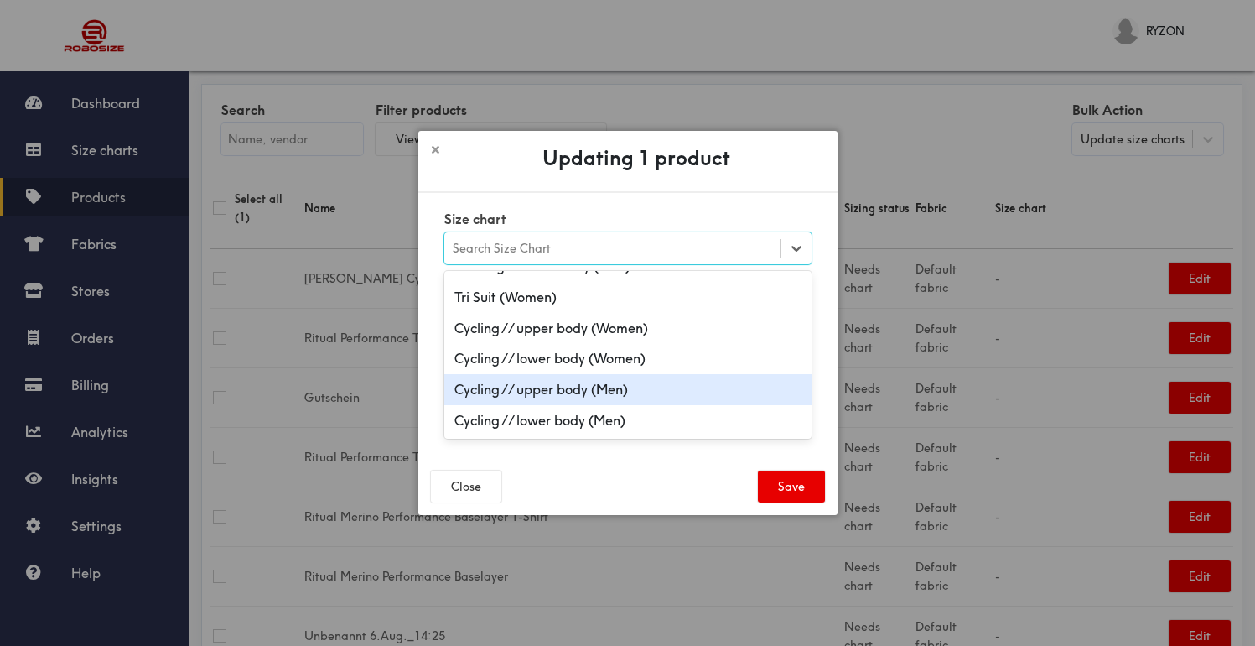
click at [606, 393] on div "Cycling // upper body (Men)" at bounding box center [627, 389] width 367 height 31
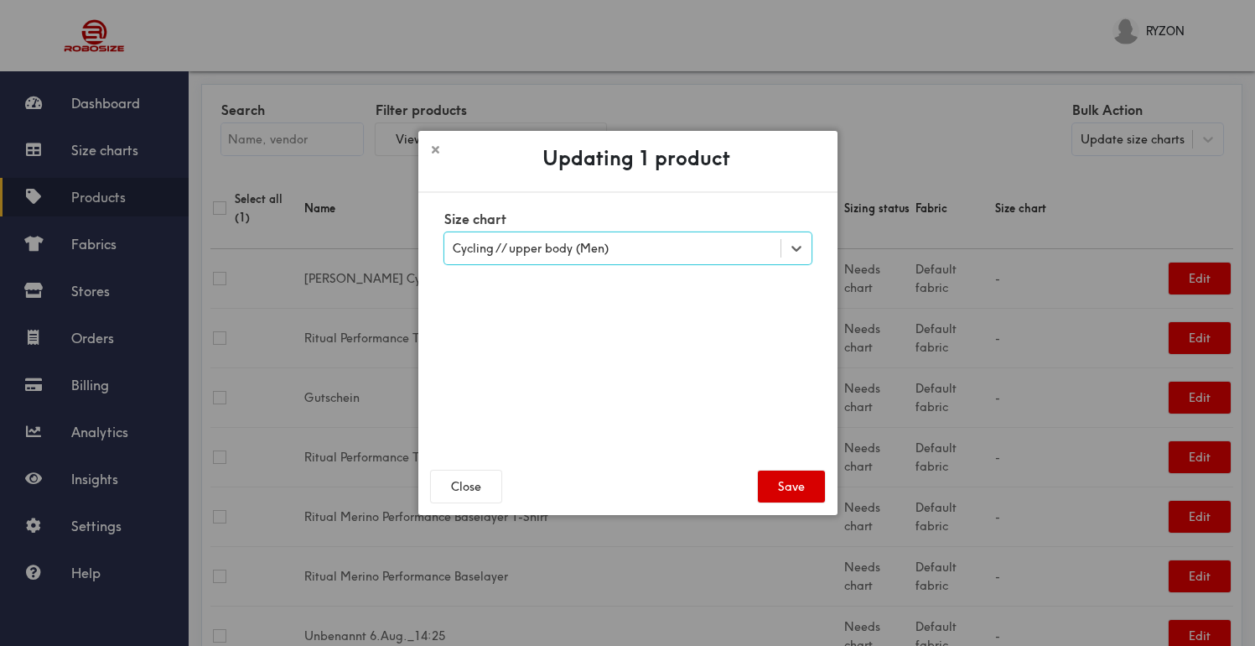
click at [796, 481] on button "Save" at bounding box center [791, 486] width 67 height 32
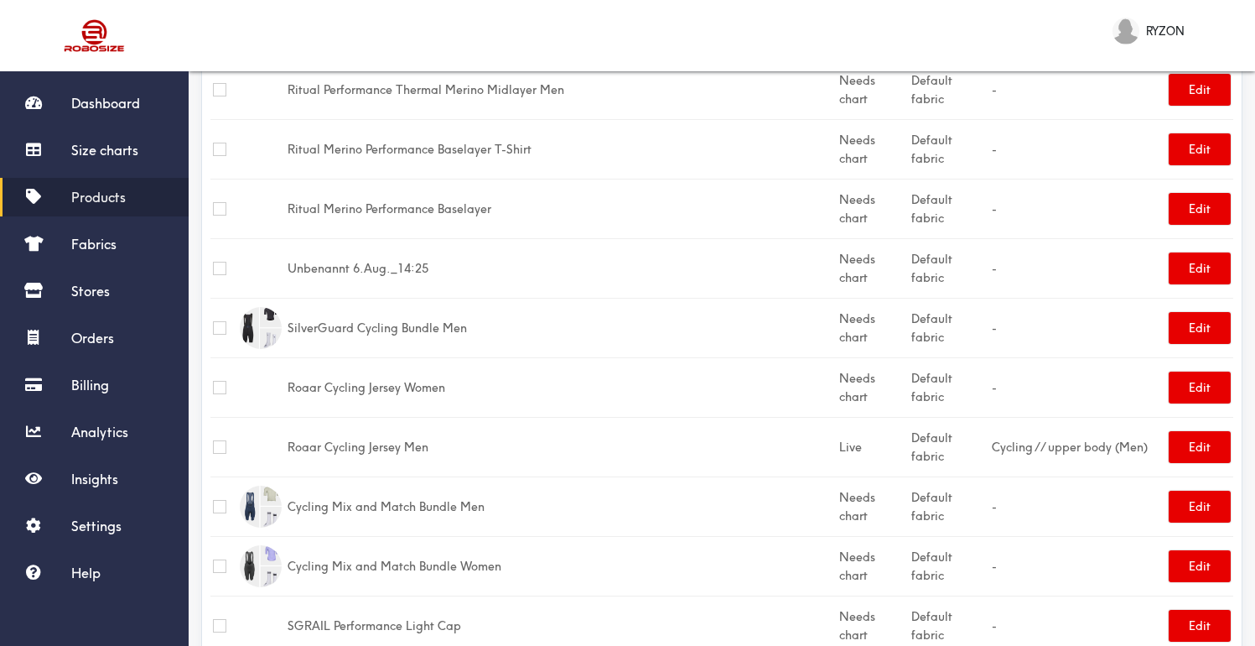
scroll to position [307, 0]
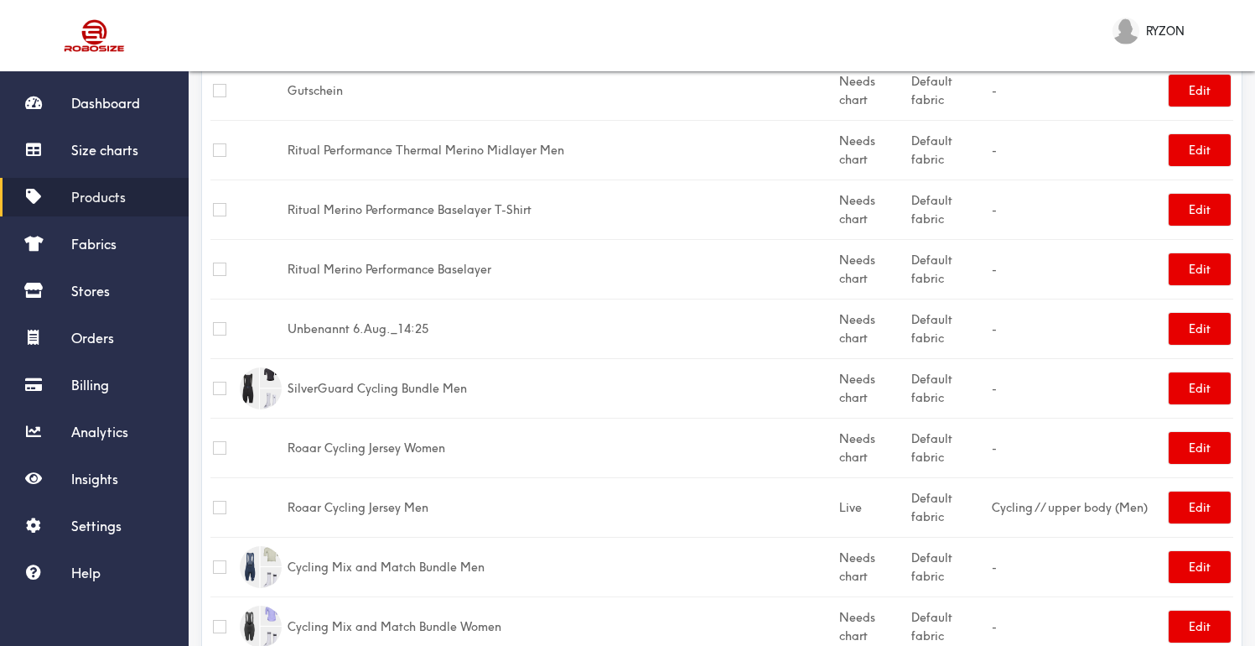
click at [220, 441] on input "checkbox" at bounding box center [219, 447] width 13 height 13
checkbox input "true"
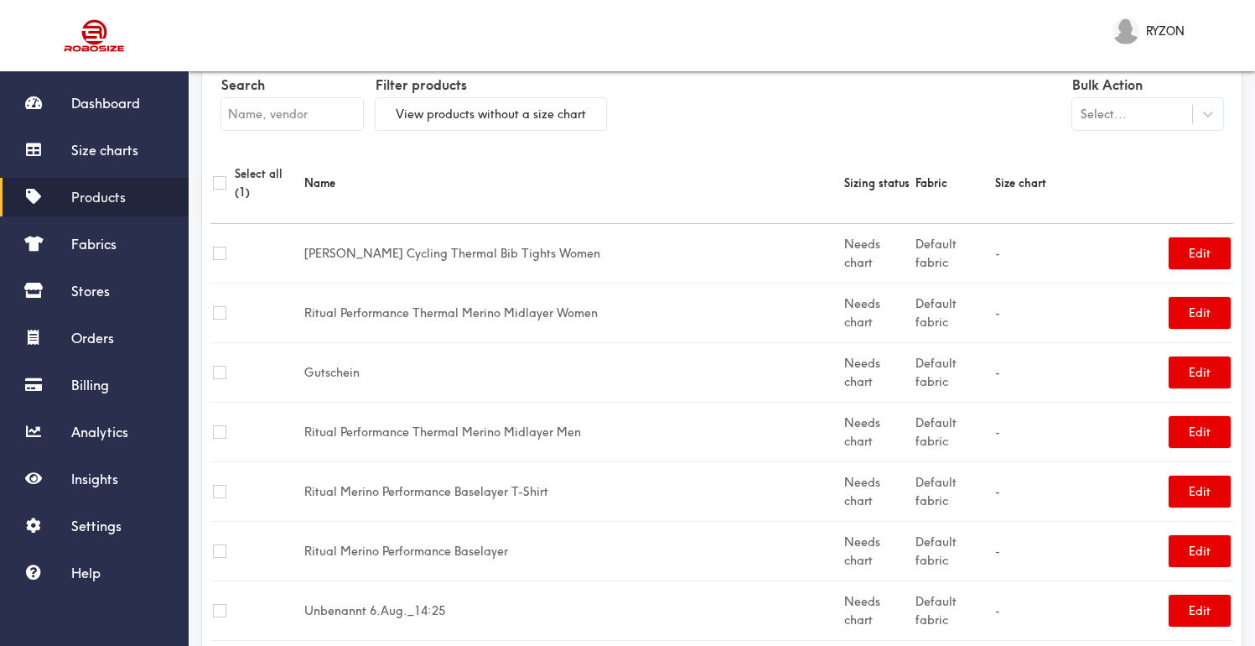
scroll to position [0, 0]
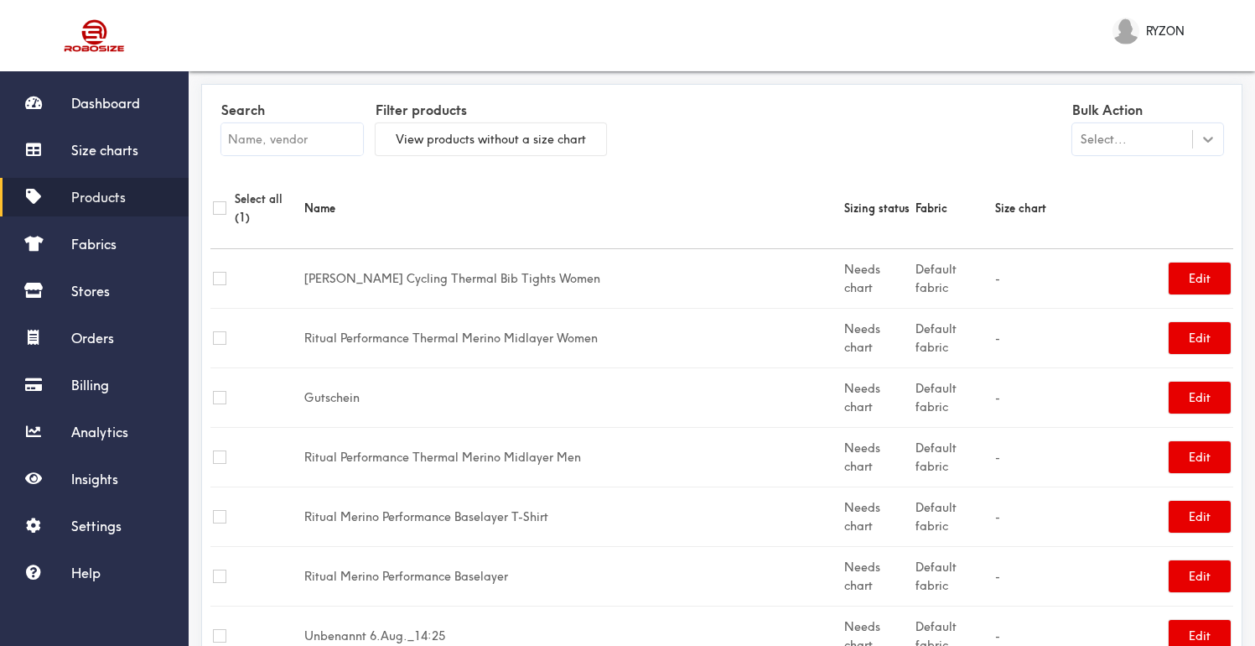
click at [1201, 135] on icon at bounding box center [1208, 139] width 17 height 17
click at [1170, 213] on div "Update size charts" at bounding box center [1147, 211] width 151 height 31
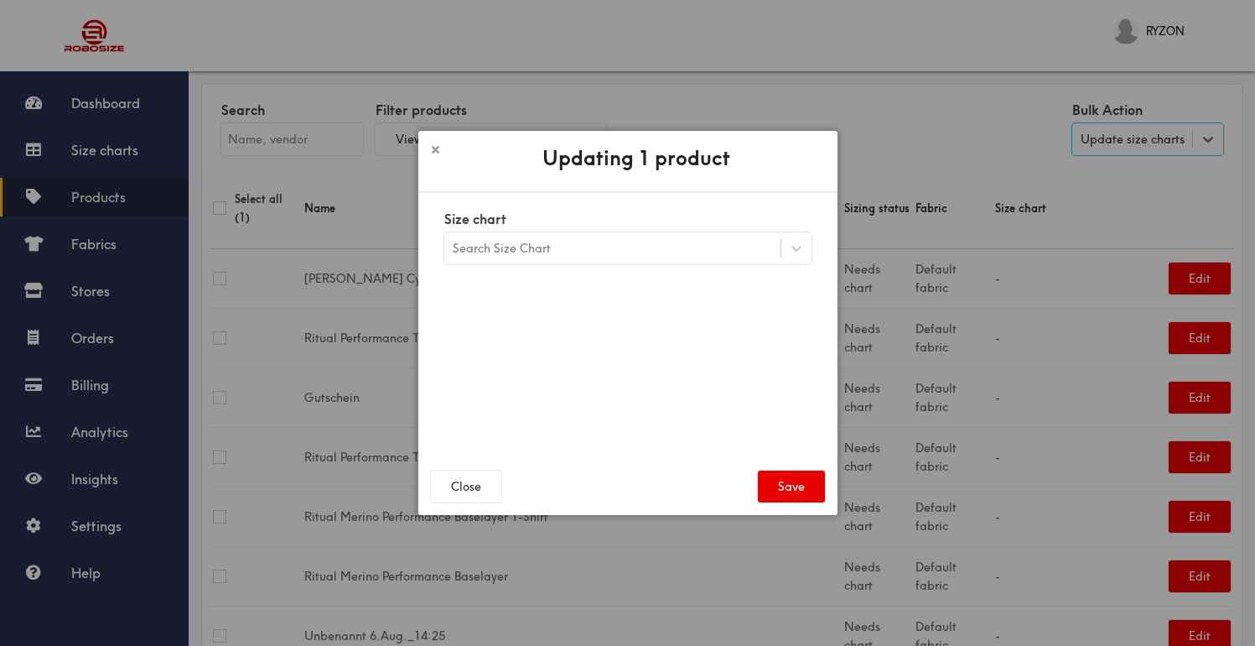
click at [781, 232] on div at bounding box center [796, 248] width 31 height 32
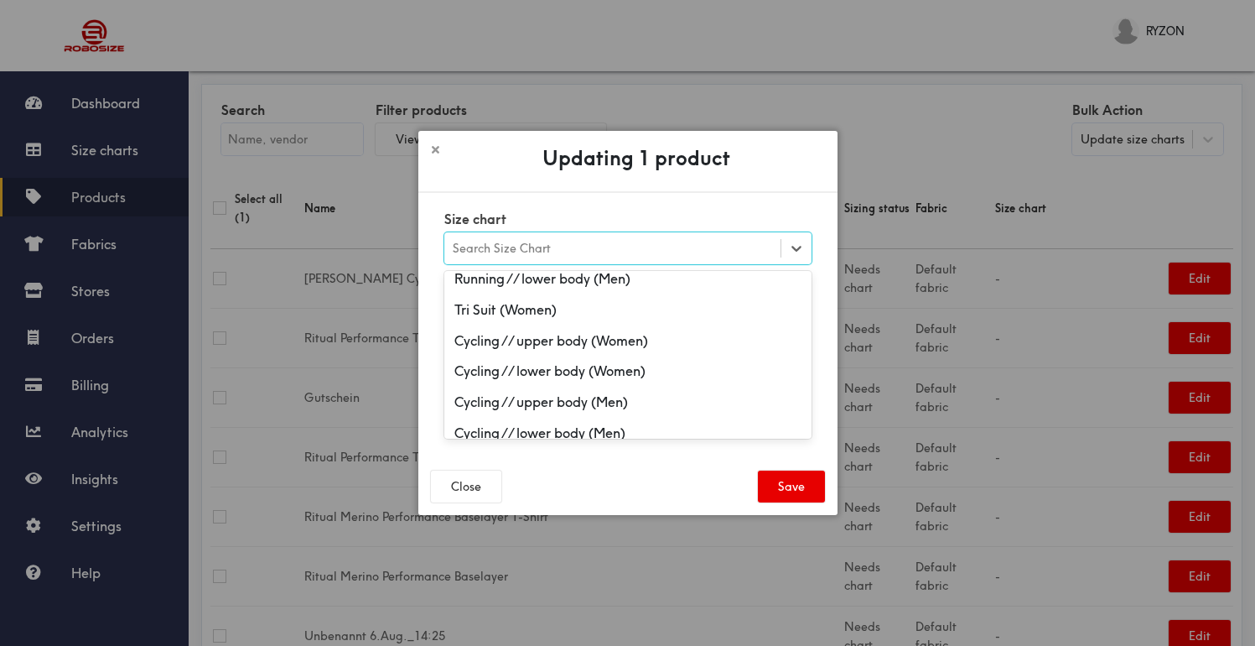
scroll to position [764, 0]
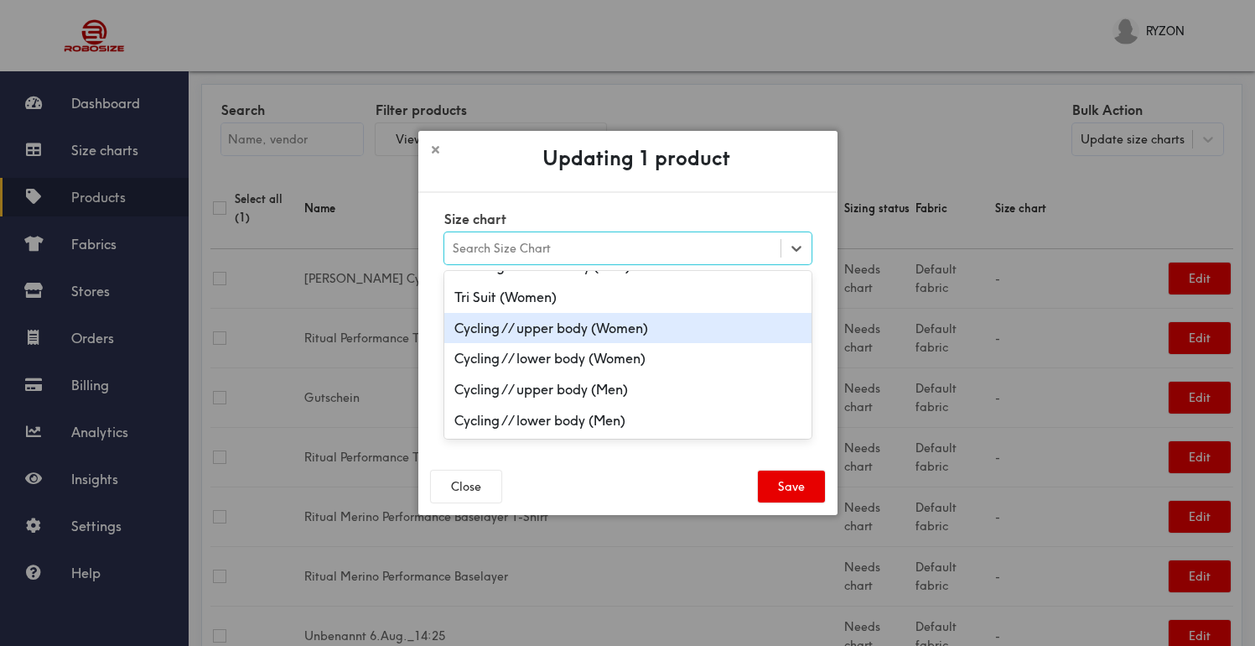
click at [630, 332] on div "Cycling // upper body (Women)" at bounding box center [627, 328] width 367 height 31
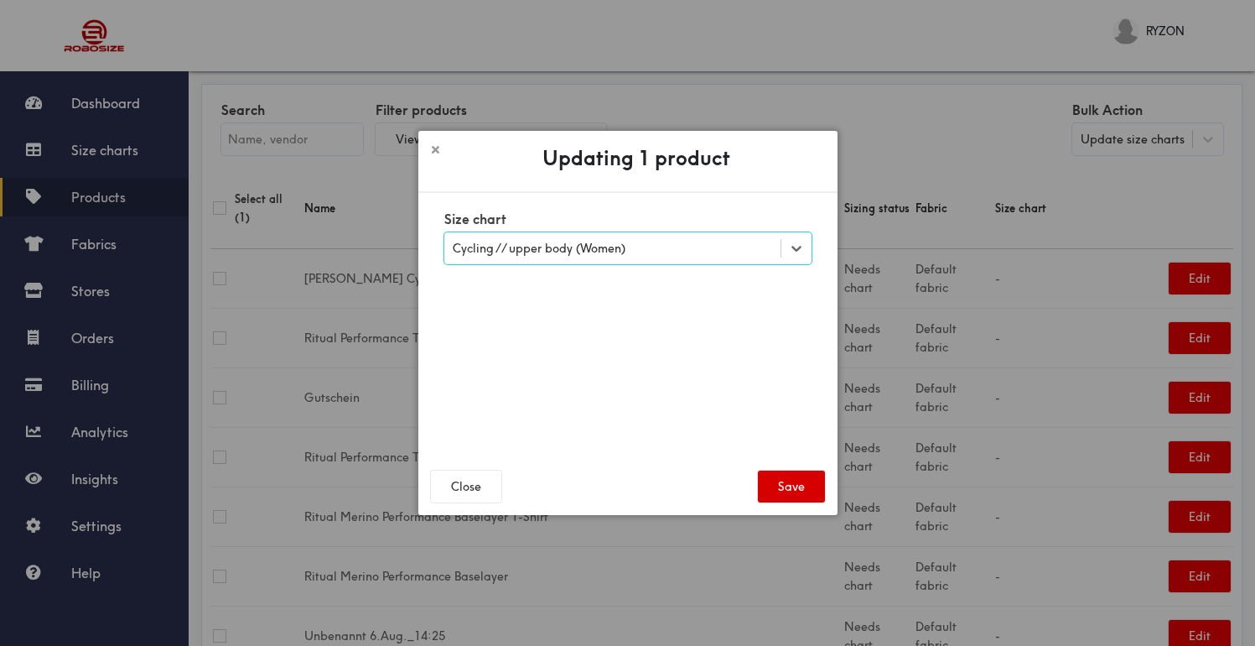
click at [812, 496] on button "Save" at bounding box center [791, 486] width 67 height 32
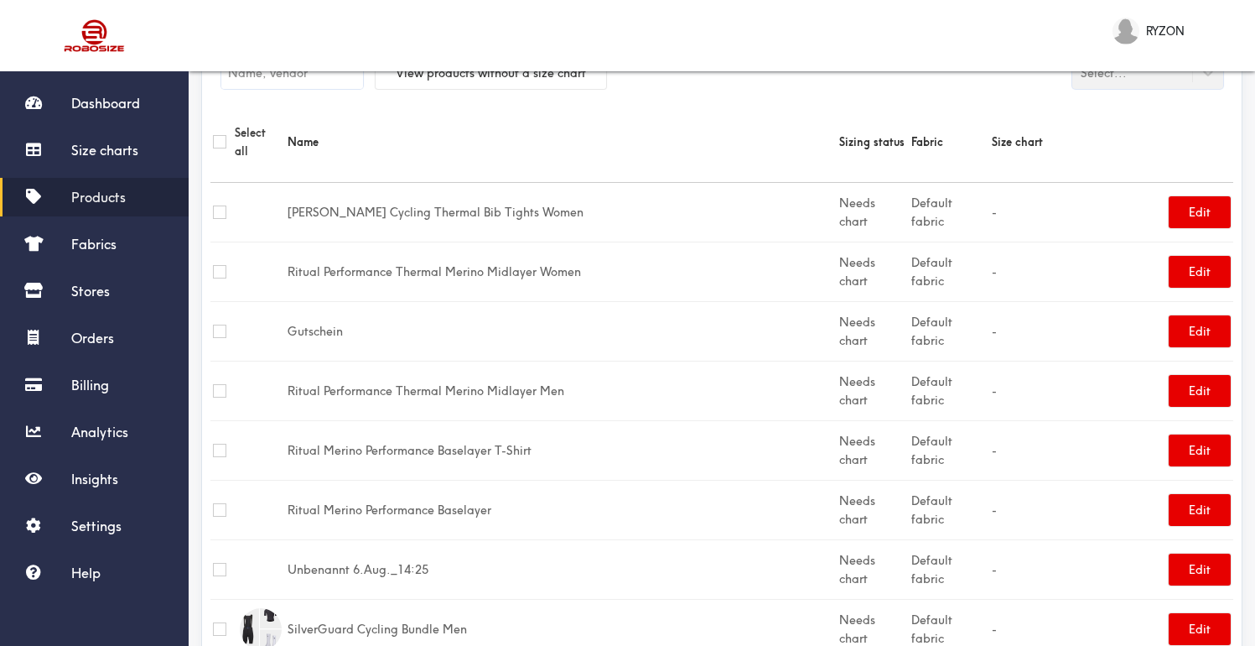
scroll to position [60, 0]
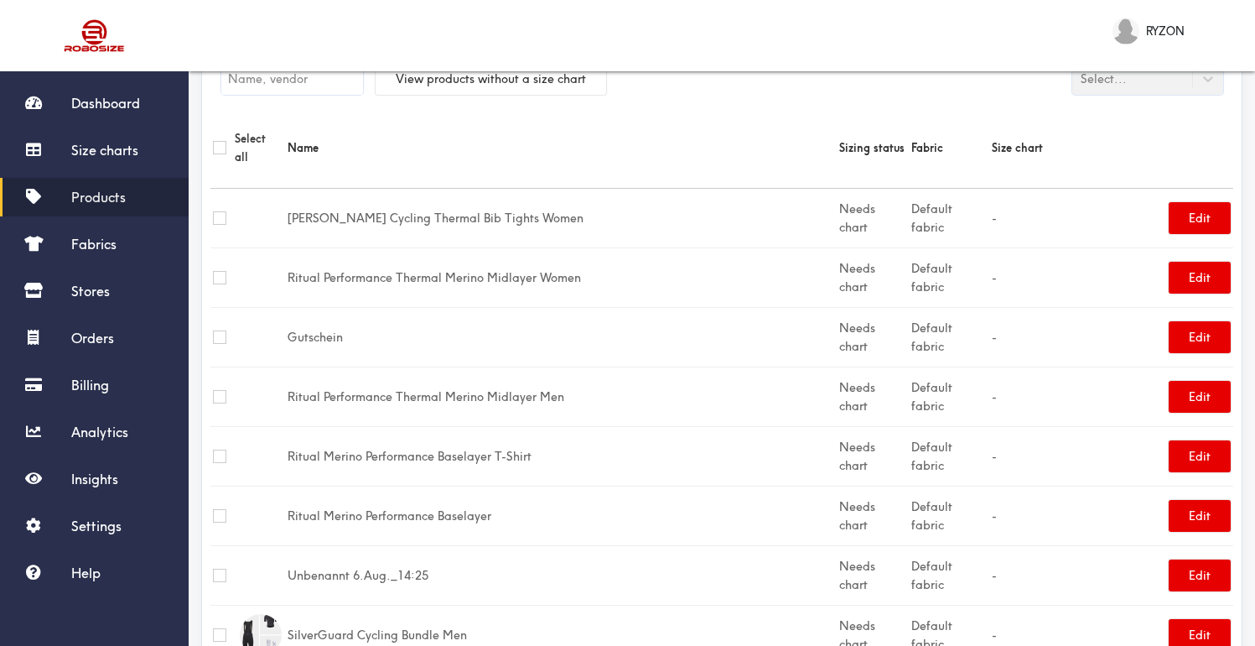
click at [219, 509] on input "checkbox" at bounding box center [219, 515] width 13 height 13
checkbox input "true"
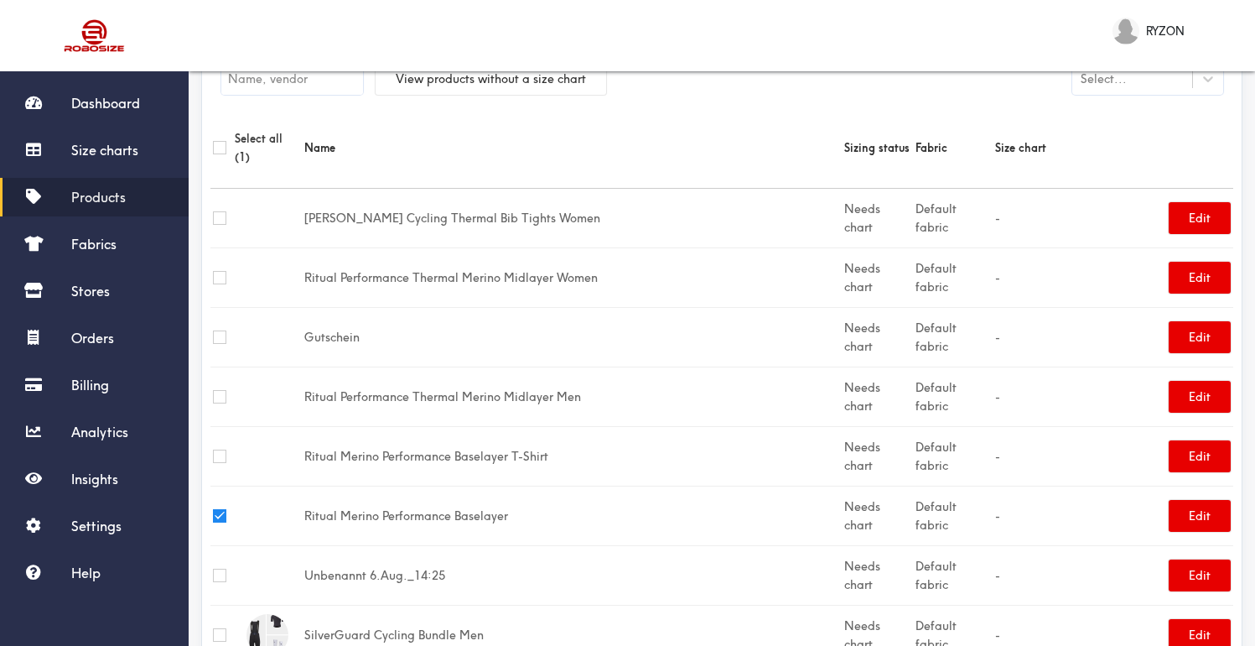
click at [220, 449] on input "checkbox" at bounding box center [219, 455] width 13 height 13
checkbox input "true"
click at [1212, 80] on icon at bounding box center [1208, 78] width 17 height 17
click at [1187, 141] on div "Update size charts" at bounding box center [1147, 151] width 151 height 31
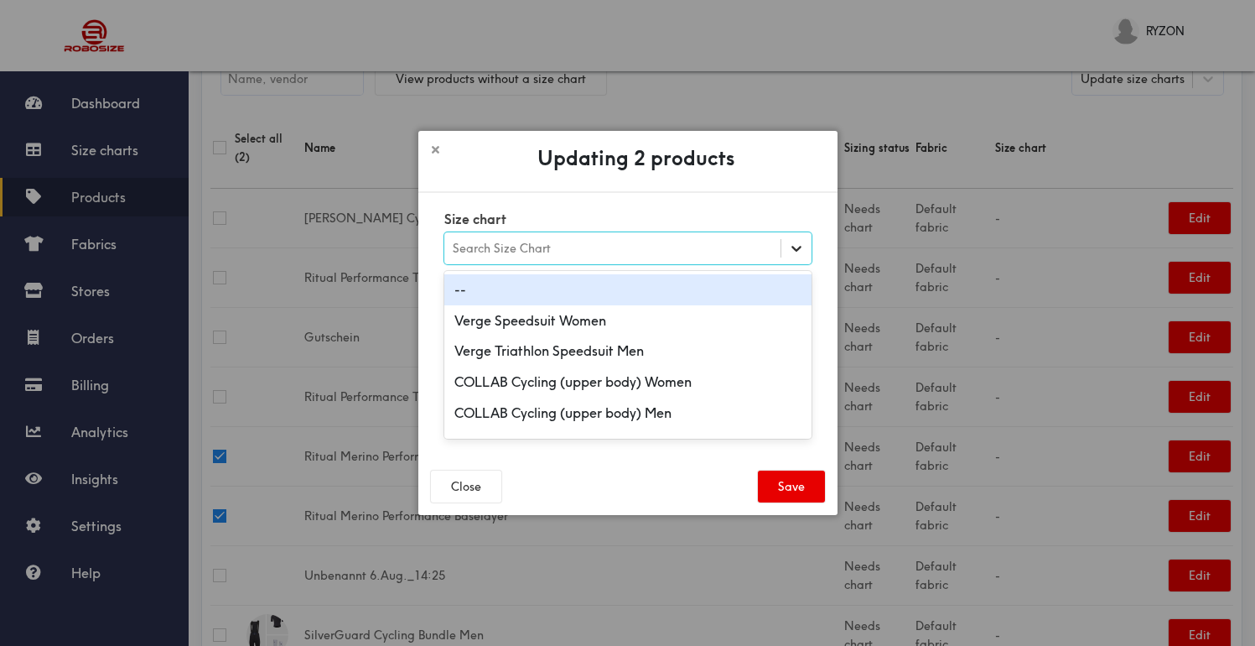
click at [793, 250] on icon at bounding box center [796, 248] width 17 height 17
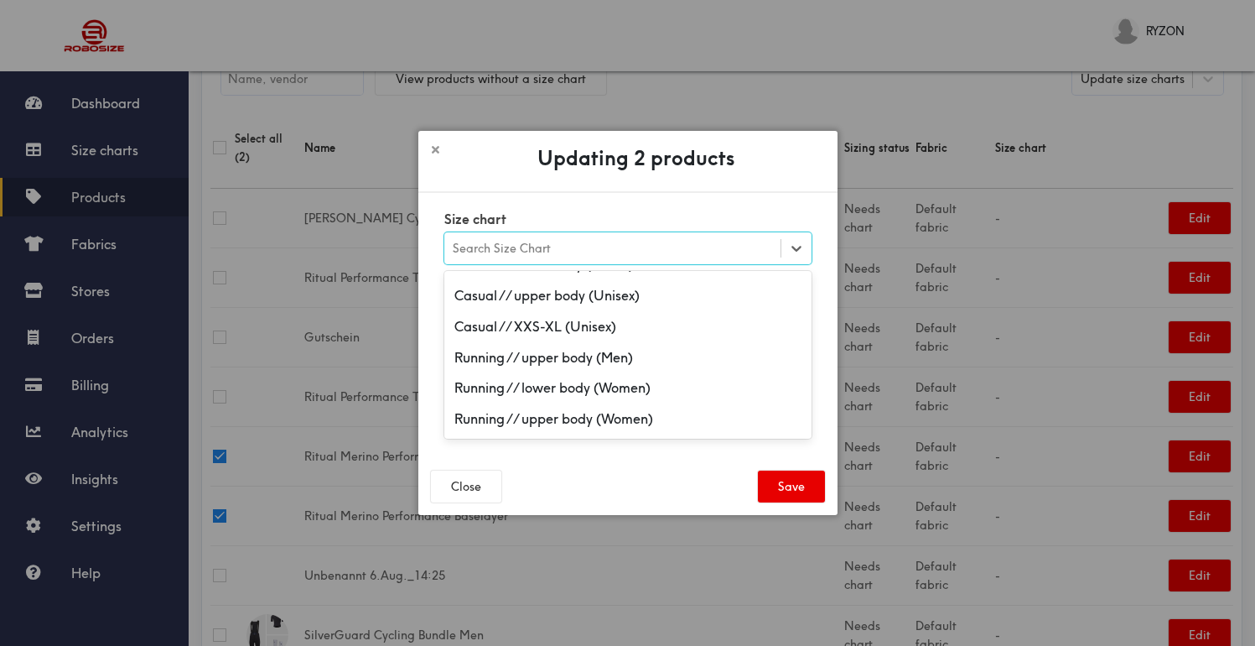
scroll to position [589, 0]
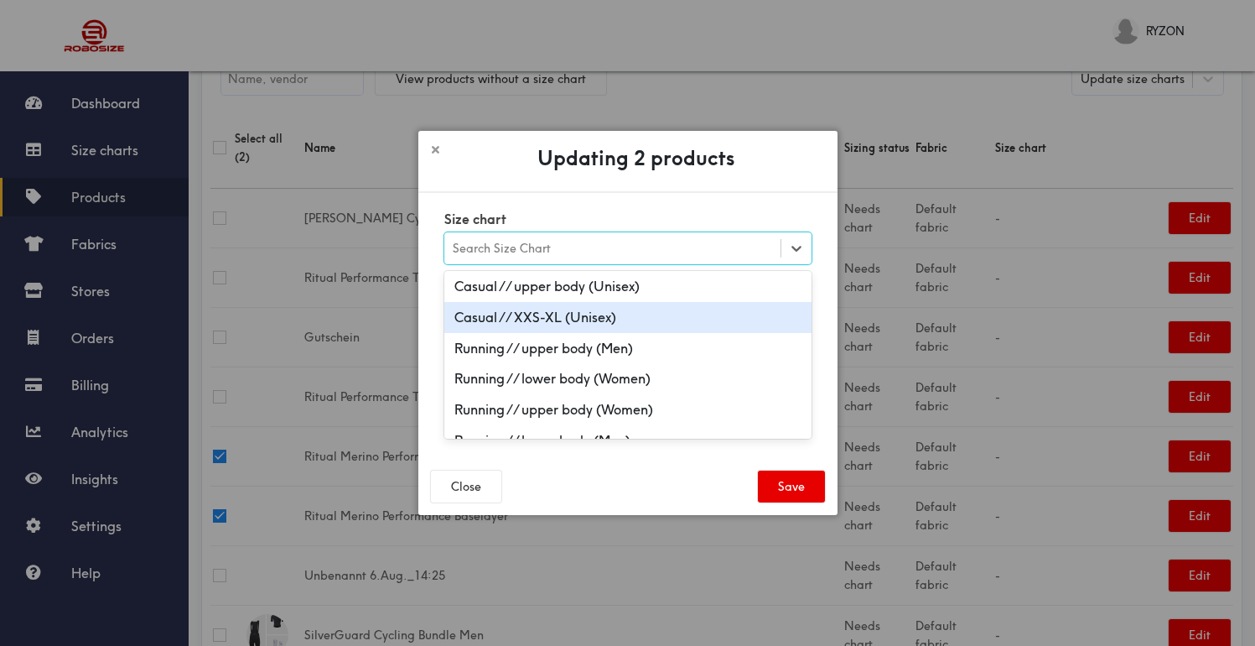
click at [643, 322] on div "Casual // XXS-XL (Unisex)" at bounding box center [627, 317] width 367 height 31
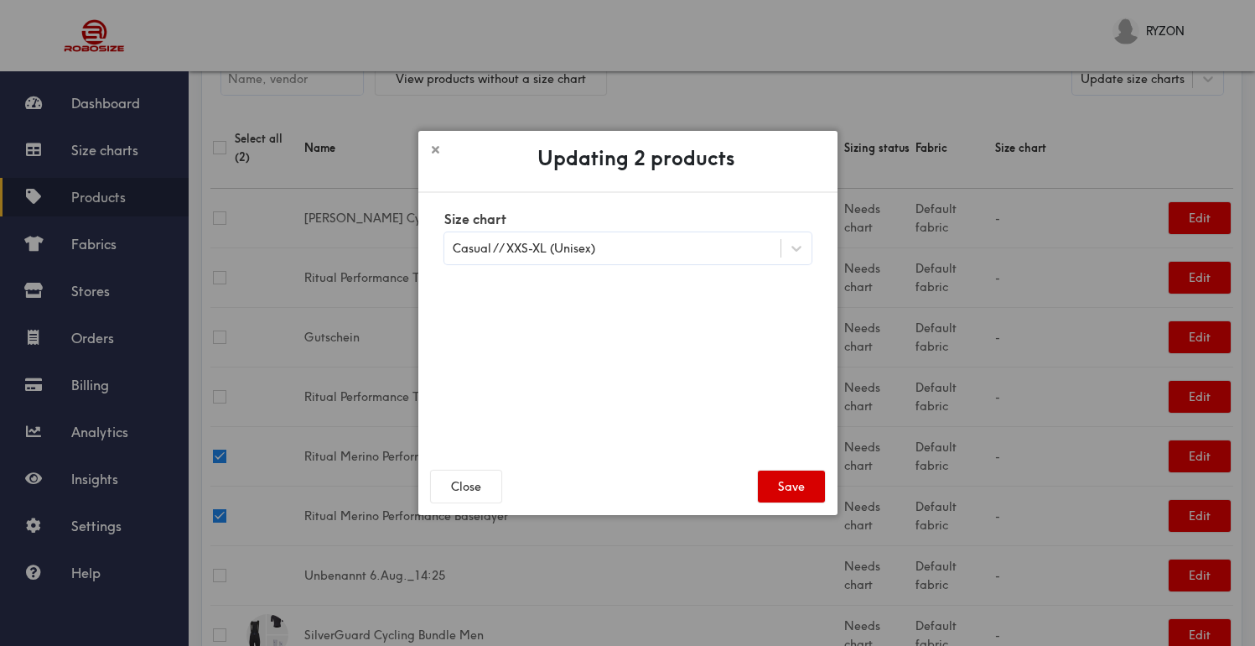
click at [808, 492] on button "Save" at bounding box center [791, 486] width 67 height 32
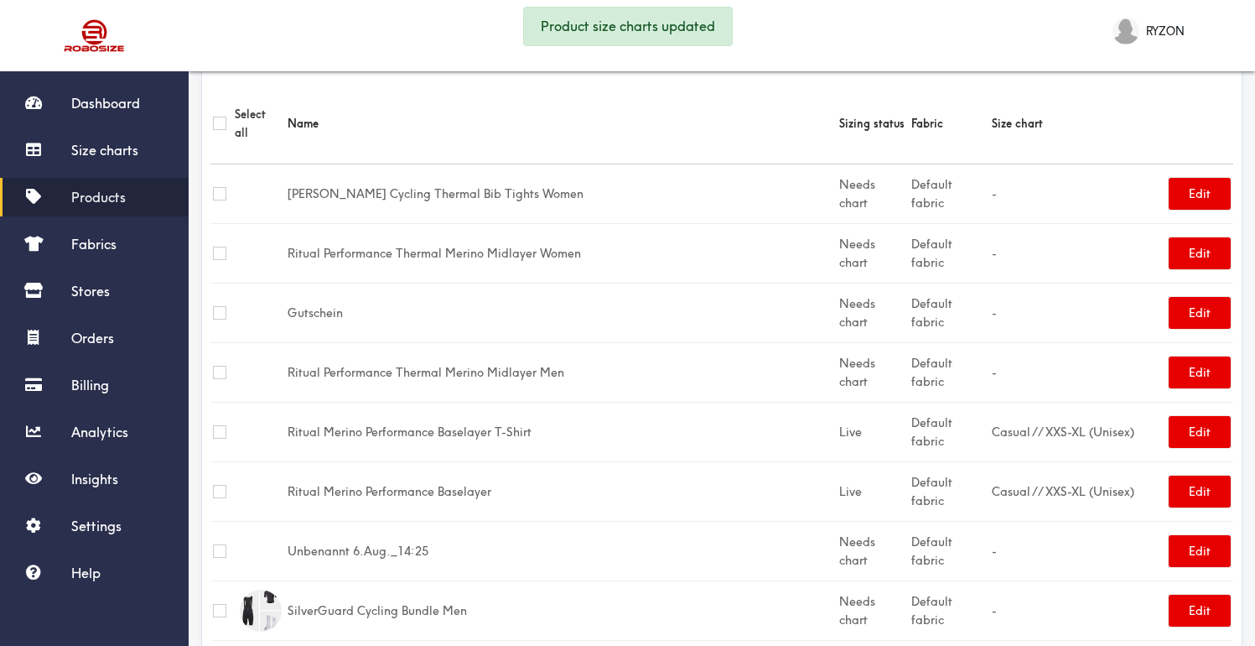
scroll to position [108, 0]
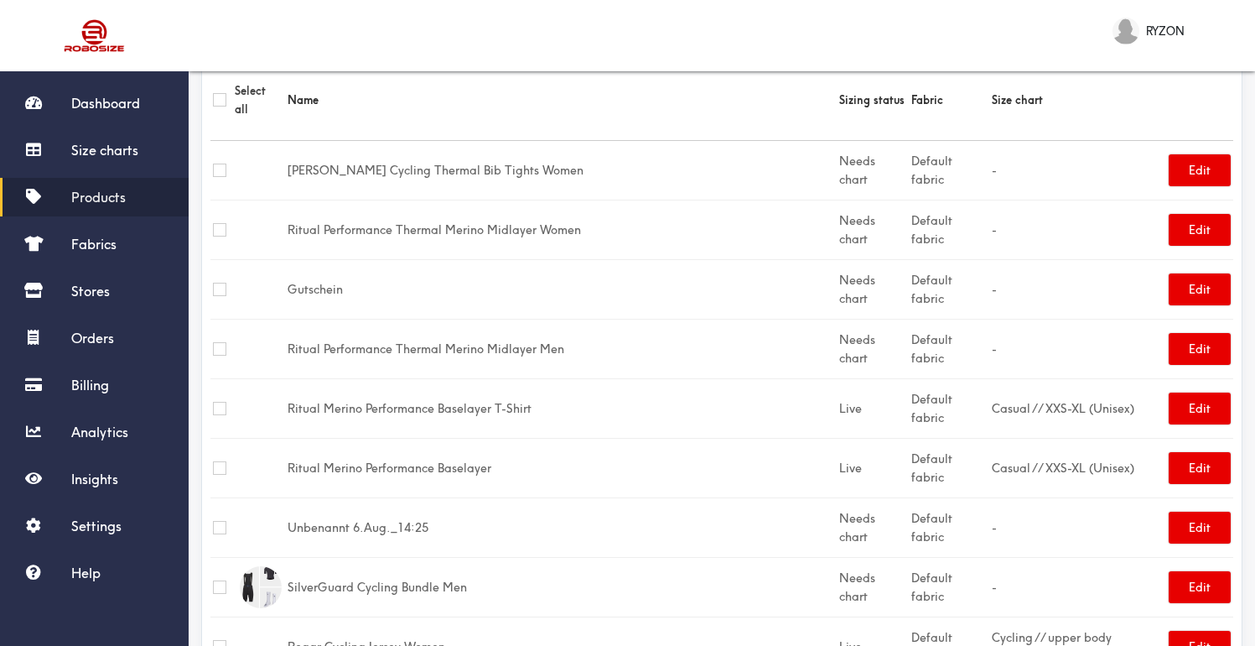
click at [220, 342] on input "checkbox" at bounding box center [219, 348] width 13 height 13
checkbox input "true"
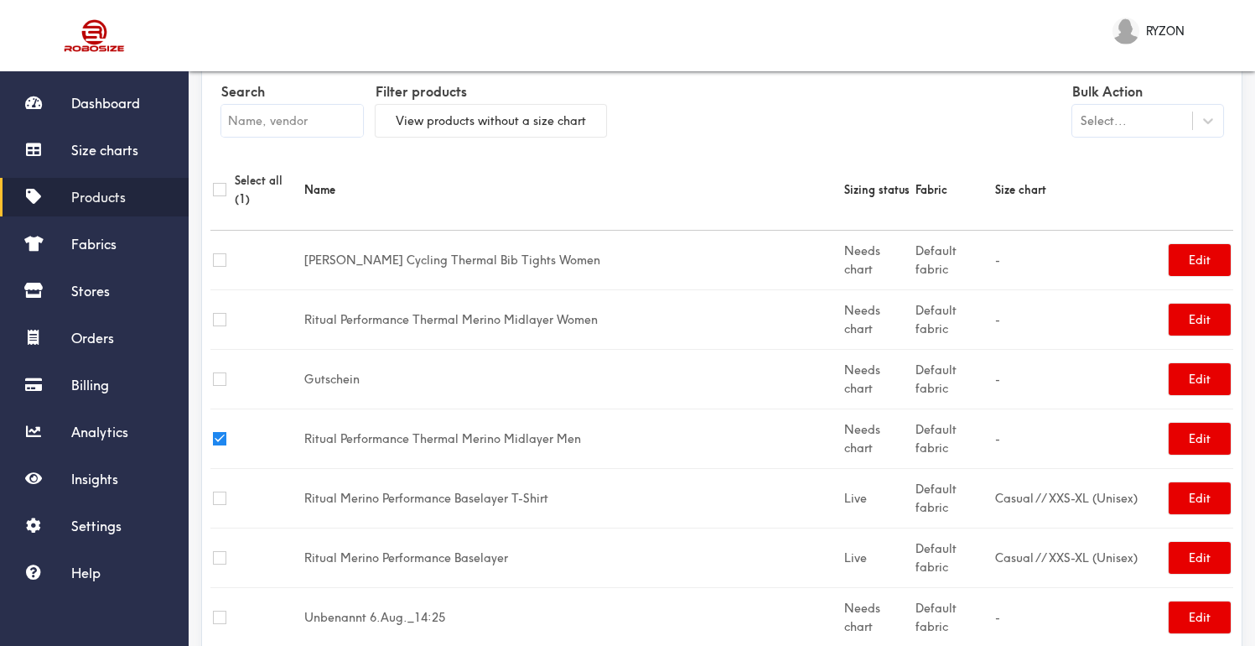
scroll to position [0, 0]
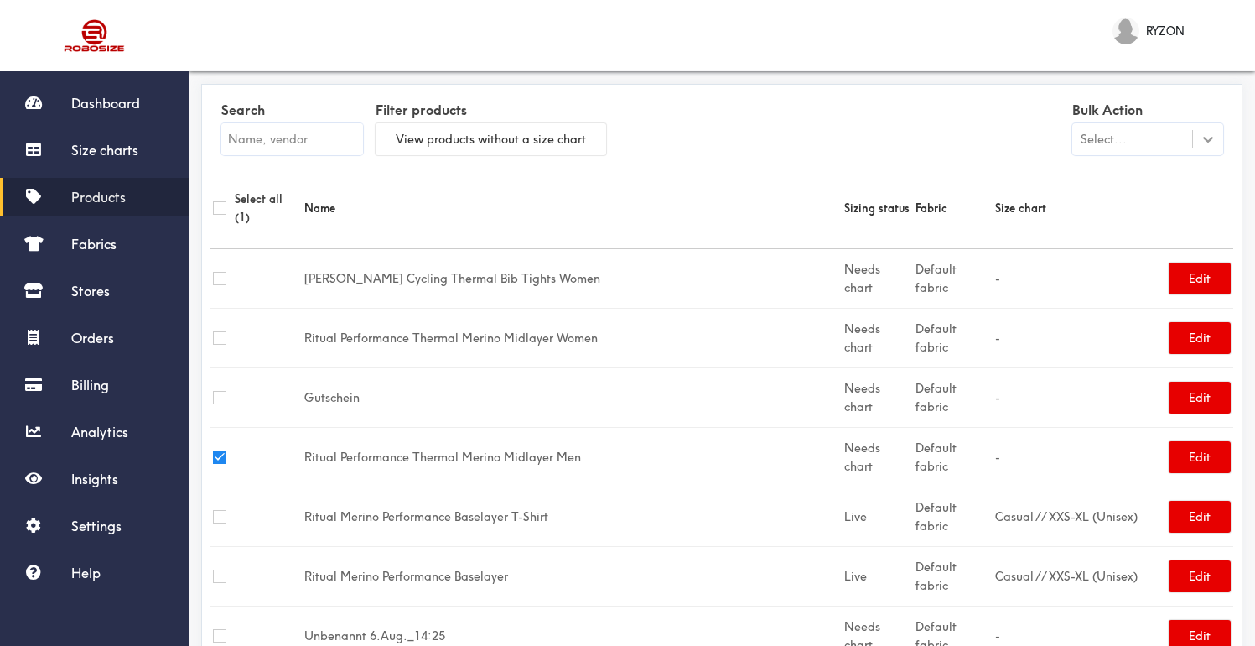
click at [1209, 138] on icon at bounding box center [1208, 140] width 10 height 6
click at [1177, 208] on div "Update size charts" at bounding box center [1147, 211] width 151 height 31
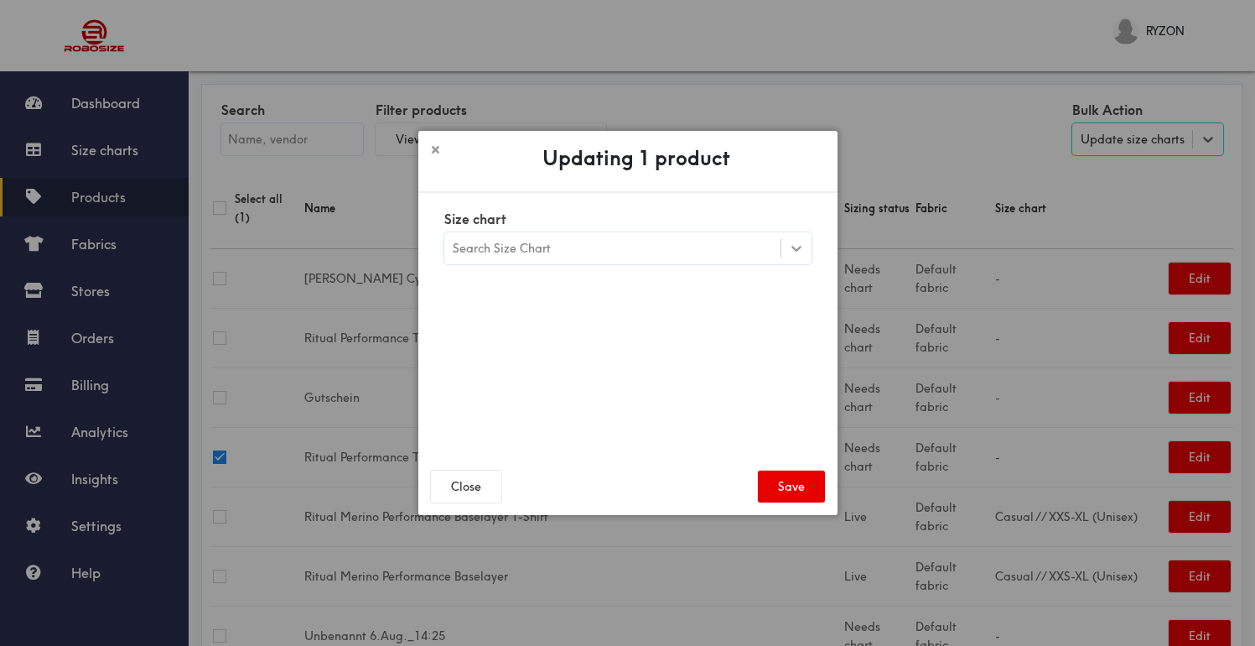
click at [794, 252] on icon at bounding box center [796, 248] width 17 height 17
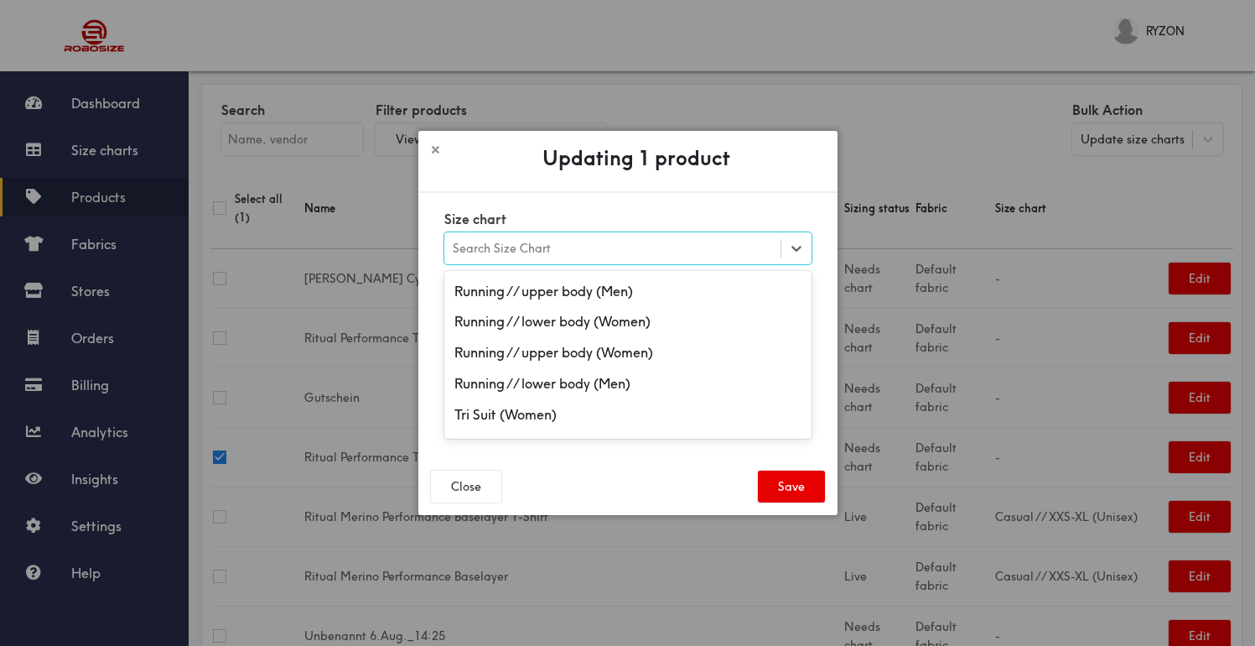
scroll to position [625, 0]
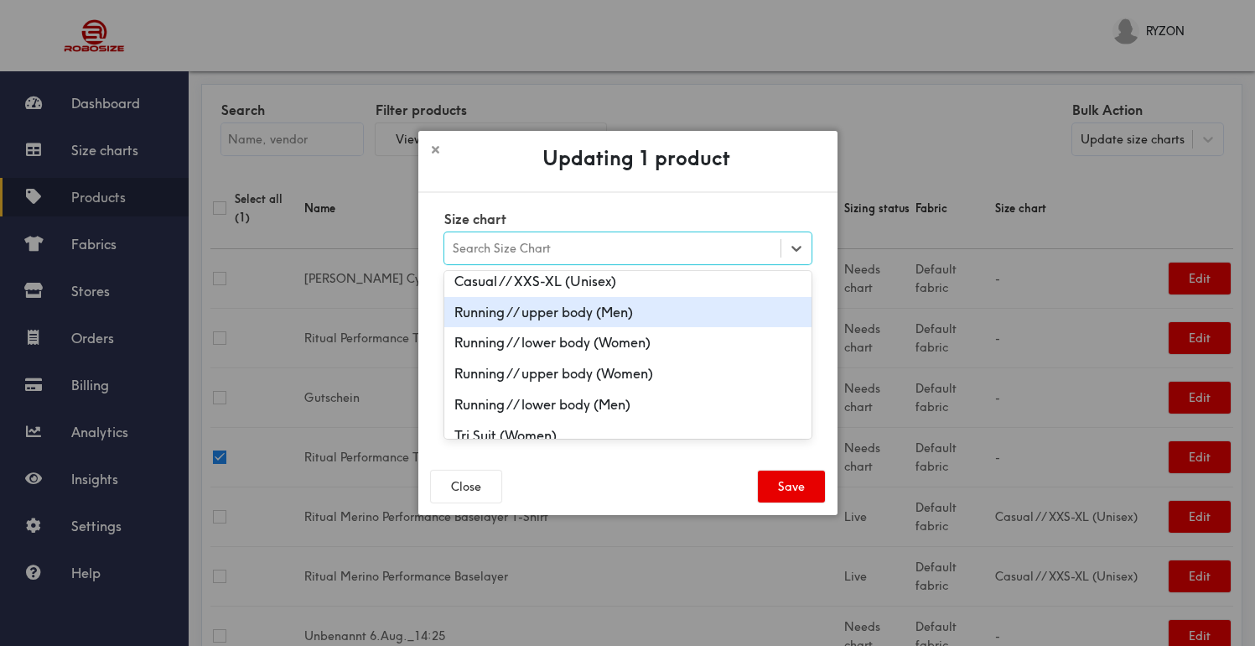
click at [662, 314] on div "Running // upper body (Men)" at bounding box center [627, 312] width 367 height 31
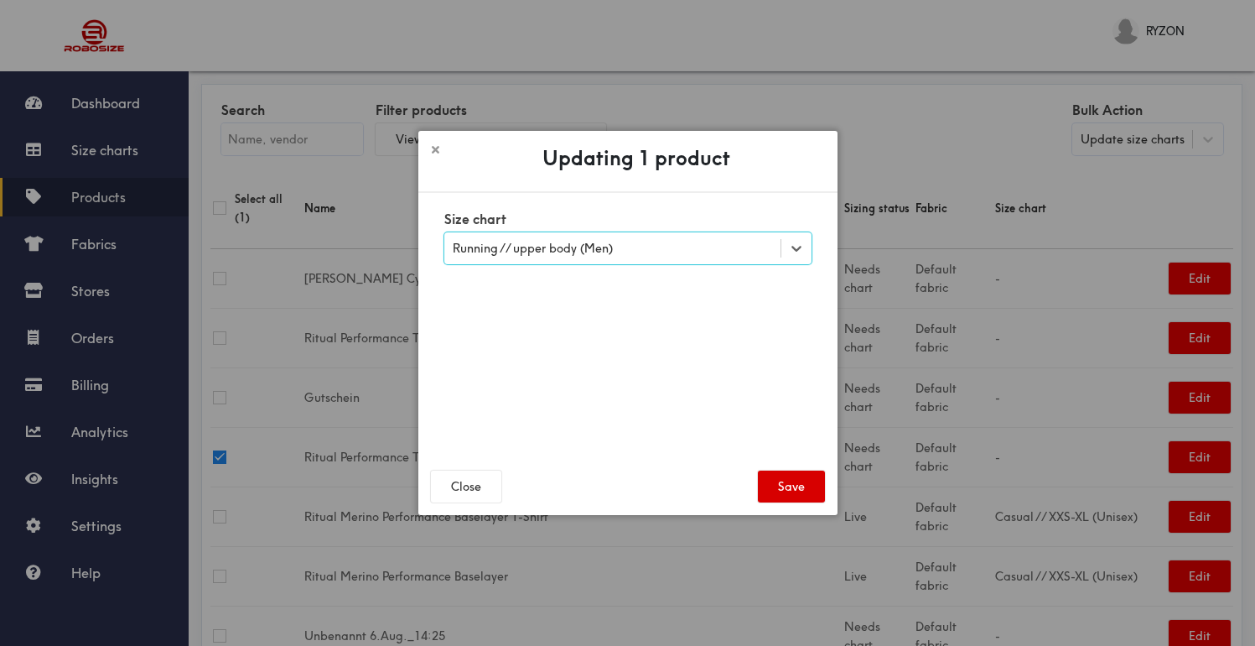
click at [791, 494] on button "Save" at bounding box center [791, 486] width 67 height 32
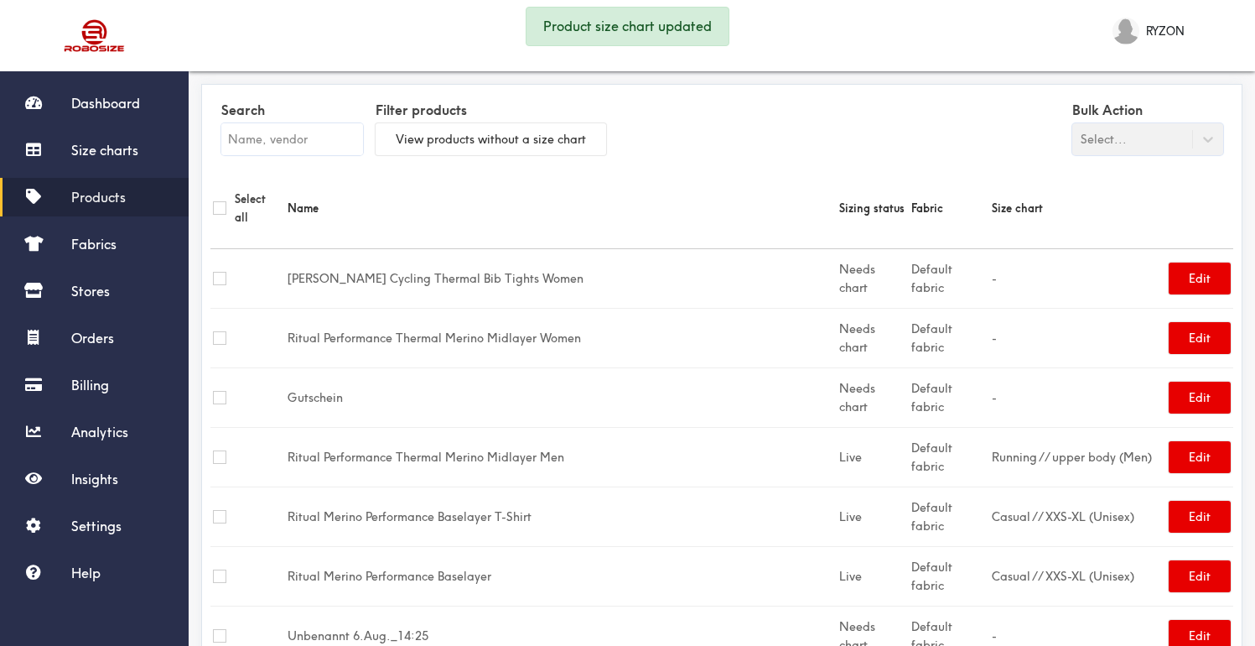
click at [220, 331] on input "checkbox" at bounding box center [219, 337] width 13 height 13
checkbox input "true"
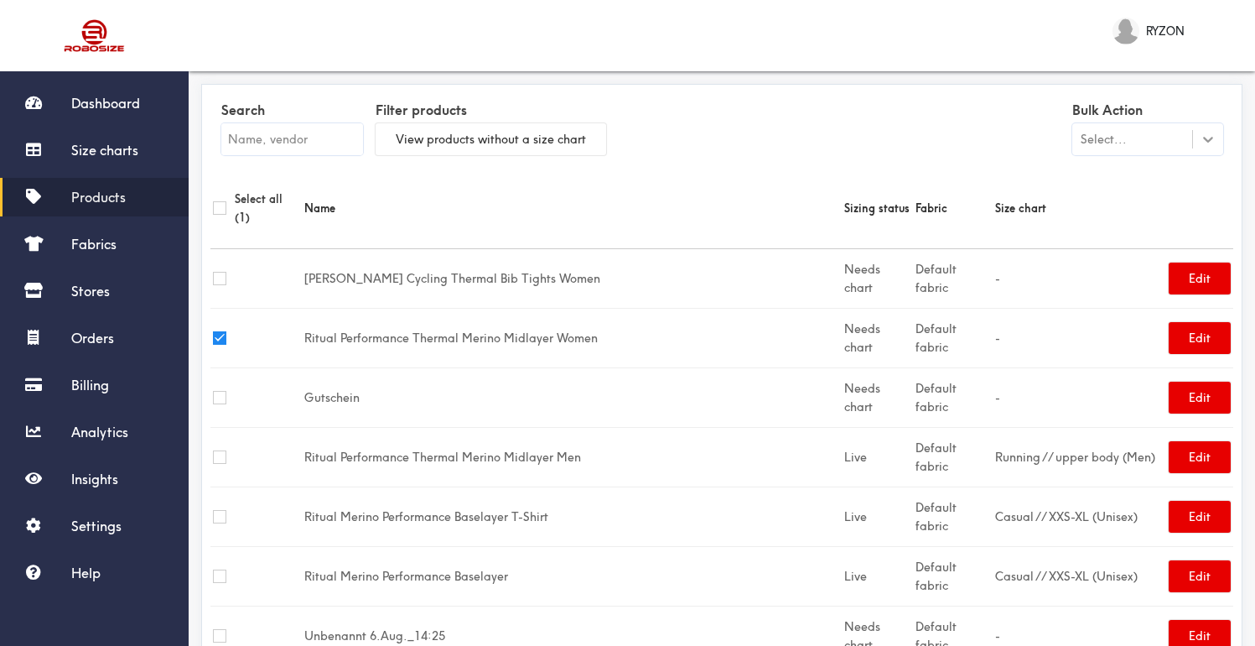
click at [1213, 141] on icon at bounding box center [1208, 139] width 17 height 17
click at [1161, 199] on div "Update size charts" at bounding box center [1147, 211] width 151 height 31
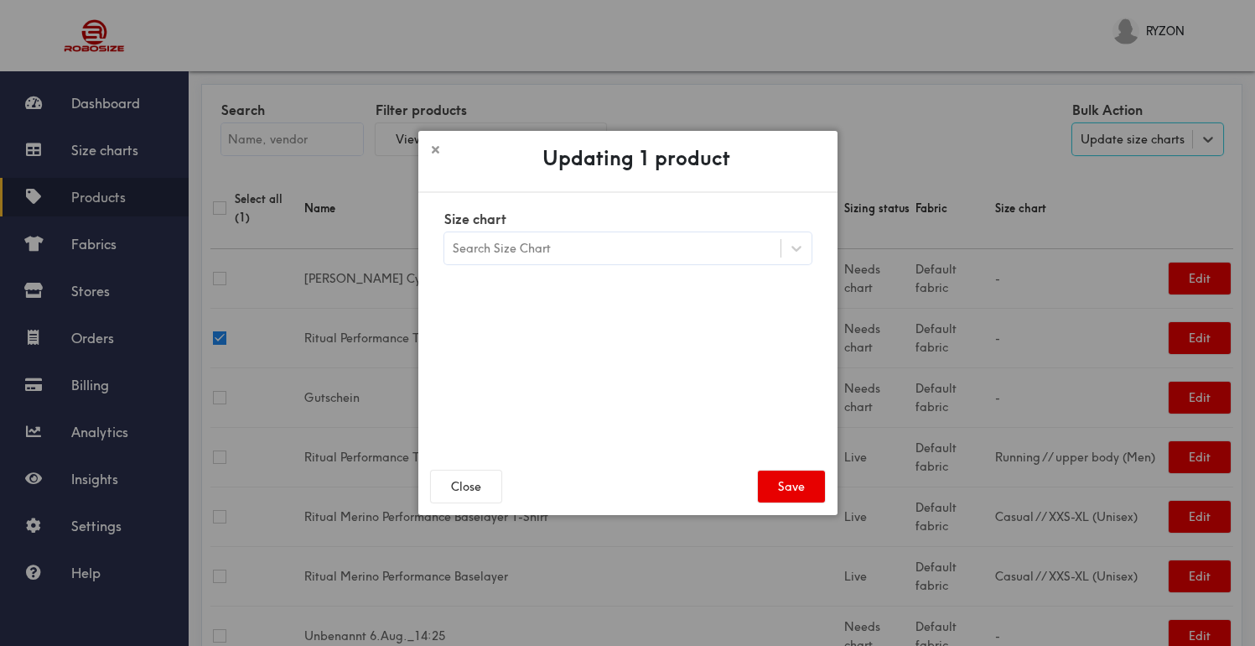
click at [766, 245] on div "Search Size Chart" at bounding box center [612, 248] width 336 height 29
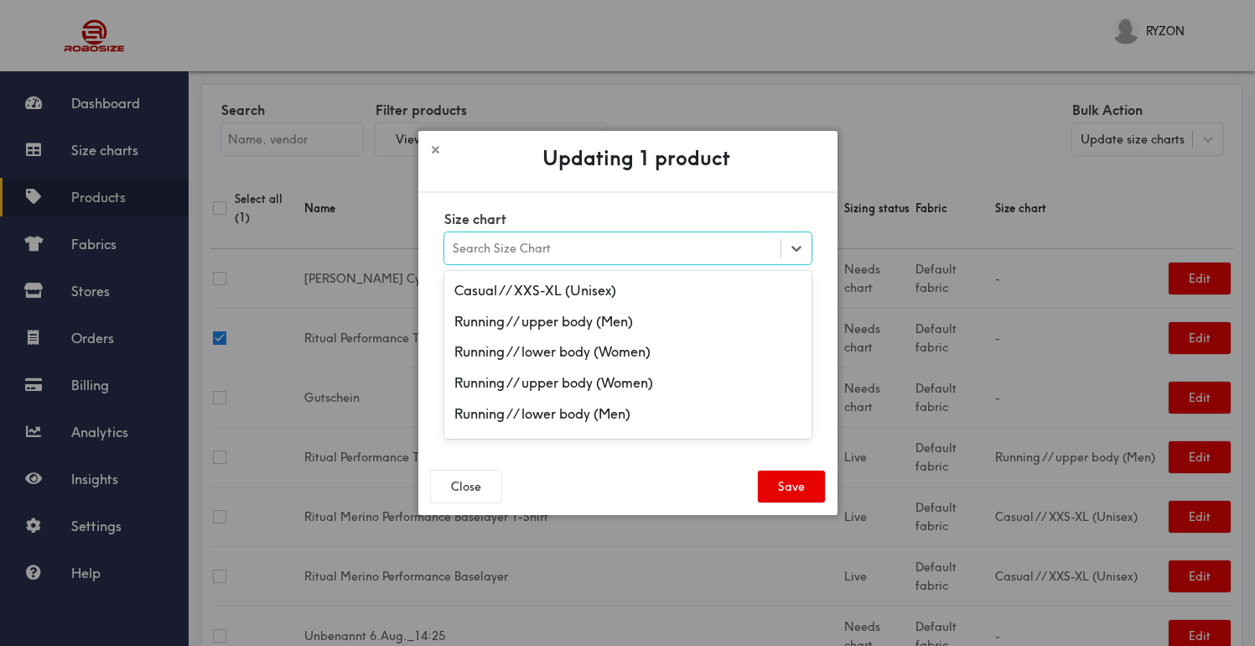
scroll to position [628, 0]
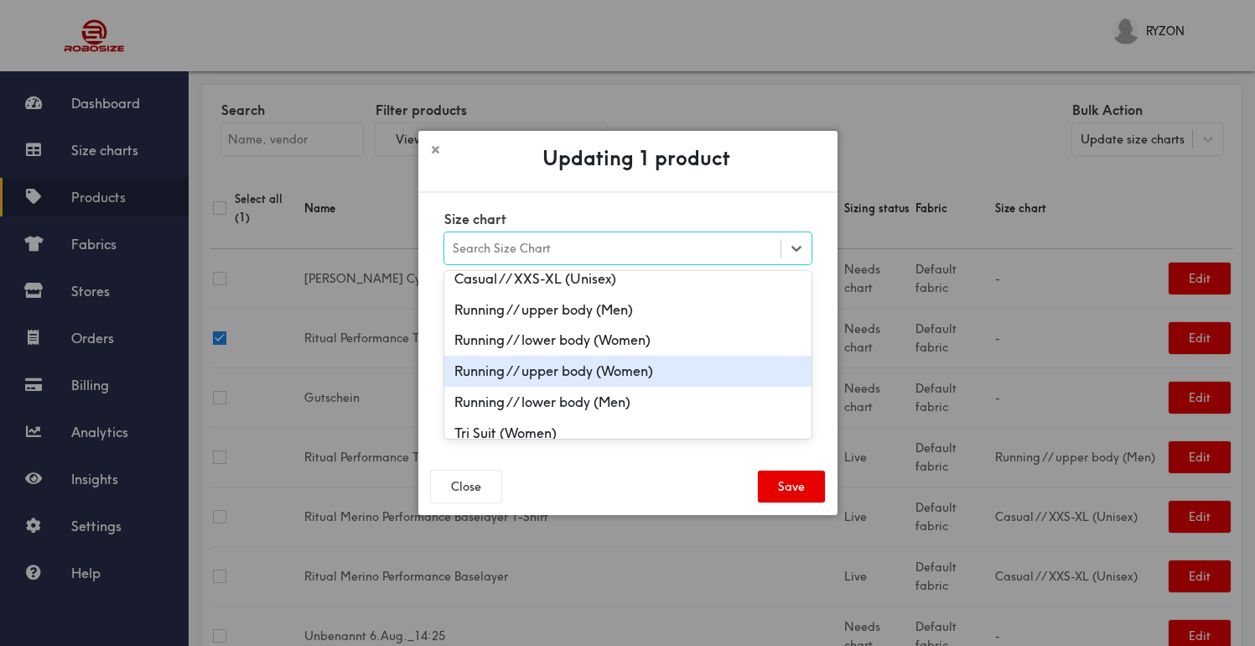
click at [647, 368] on div "Running // upper body (Women)" at bounding box center [627, 370] width 367 height 31
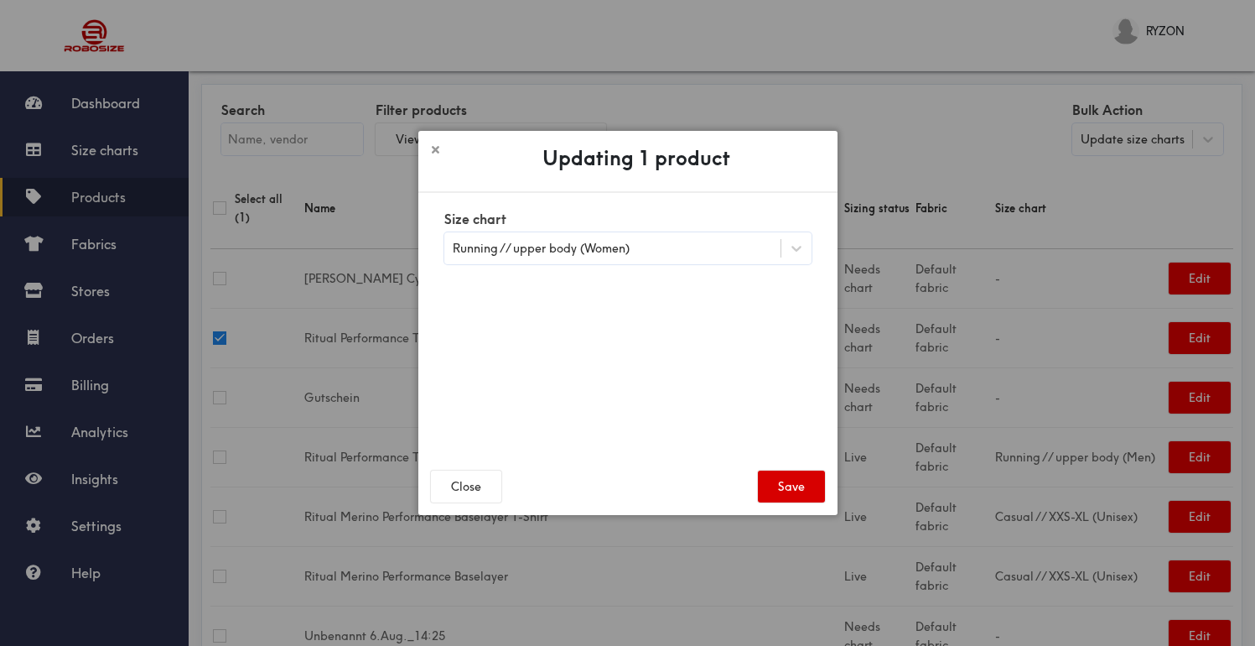
click at [822, 489] on button "Save" at bounding box center [791, 486] width 67 height 32
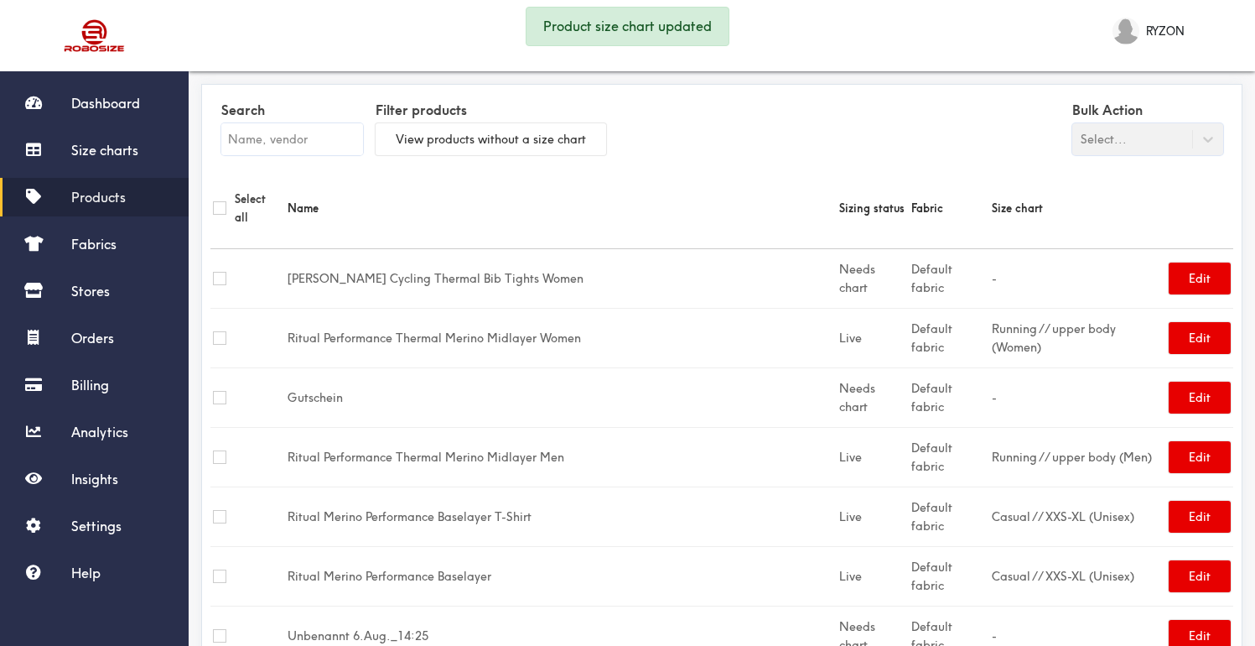
click at [220, 272] on input "checkbox" at bounding box center [219, 278] width 13 height 13
checkbox input "true"
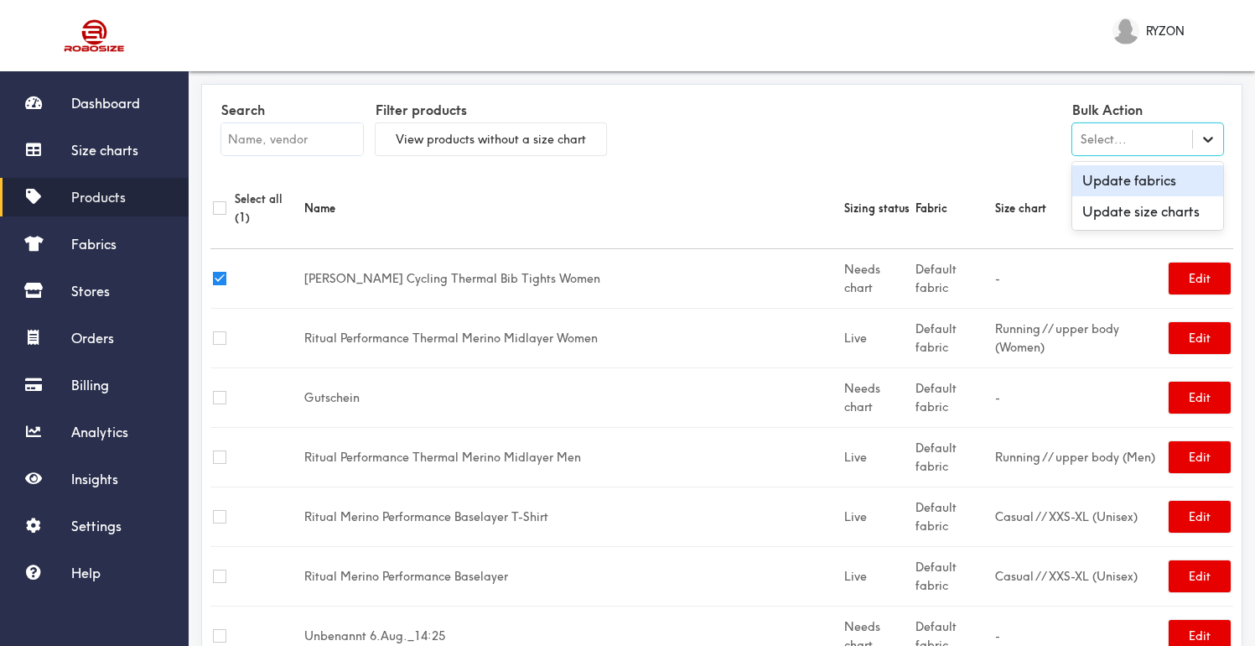
click at [1206, 135] on icon at bounding box center [1208, 139] width 17 height 17
click at [1186, 212] on div "Update size charts" at bounding box center [1147, 211] width 151 height 31
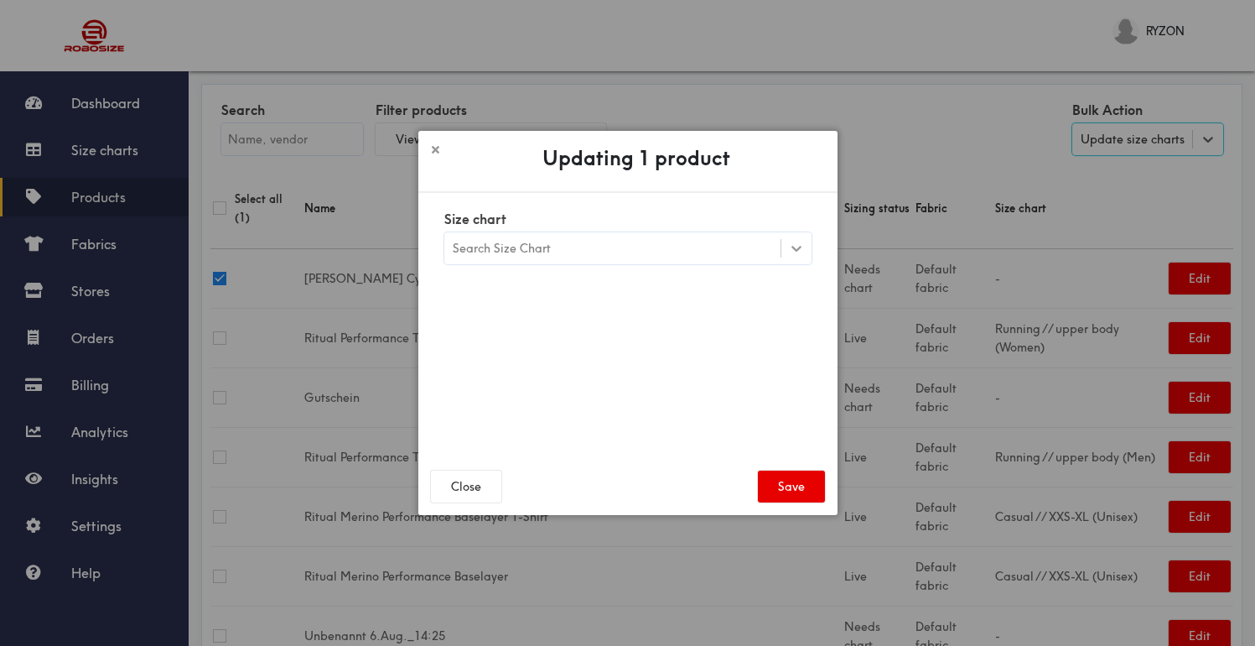
click at [806, 254] on div at bounding box center [796, 248] width 30 height 30
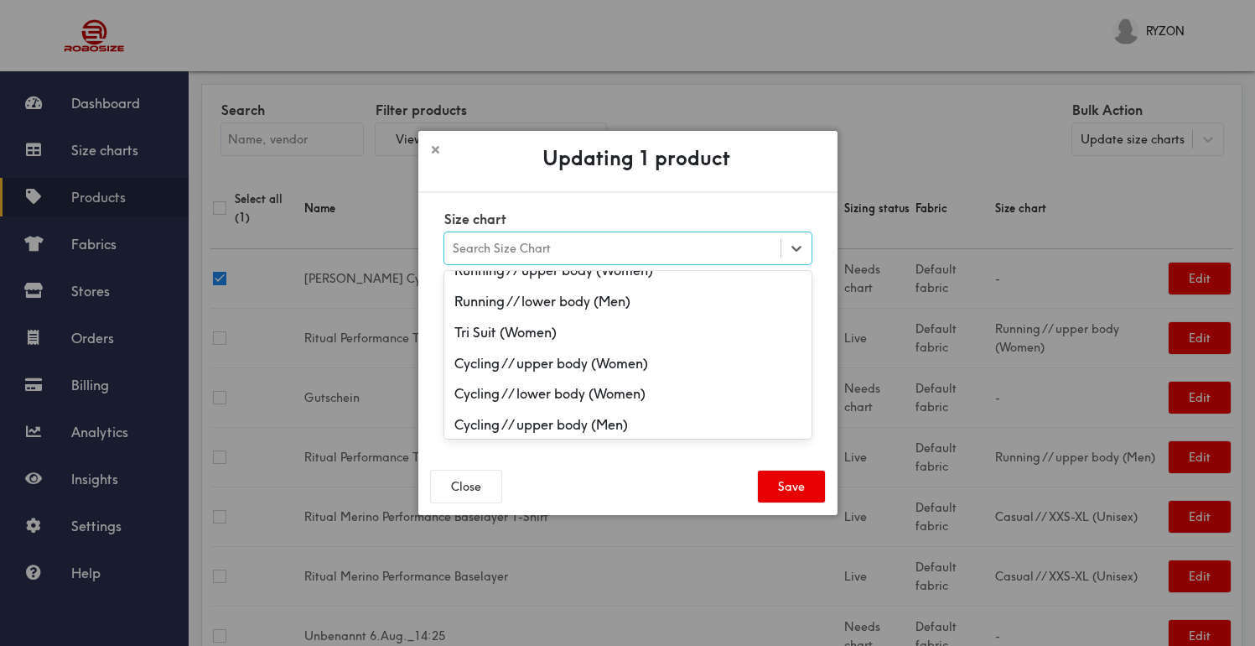
scroll to position [764, 0]
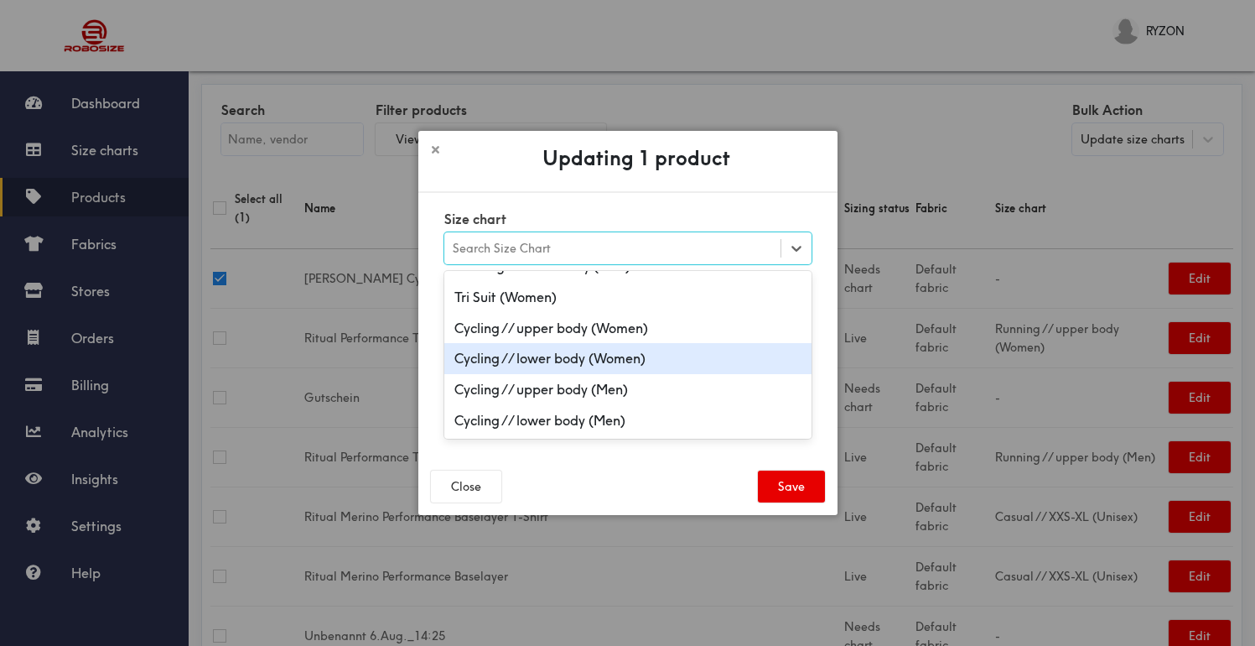
click at [679, 360] on div "Cycling // lower body (Women)" at bounding box center [627, 358] width 367 height 31
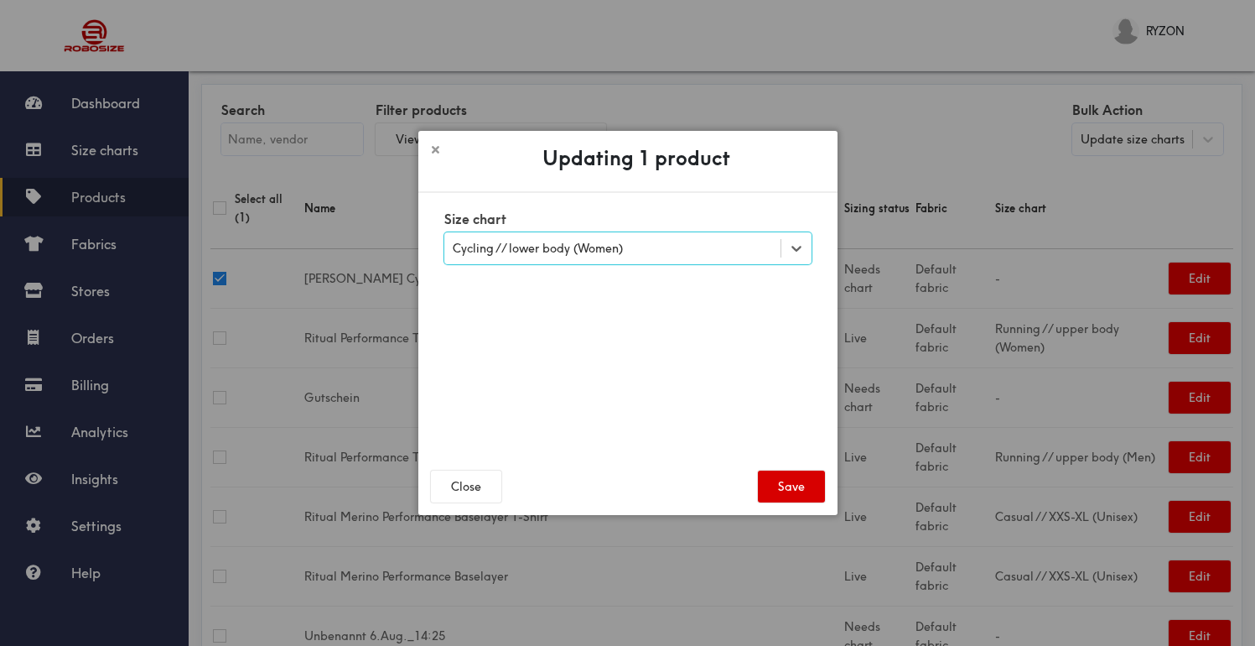
click at [792, 490] on button "Save" at bounding box center [791, 486] width 67 height 32
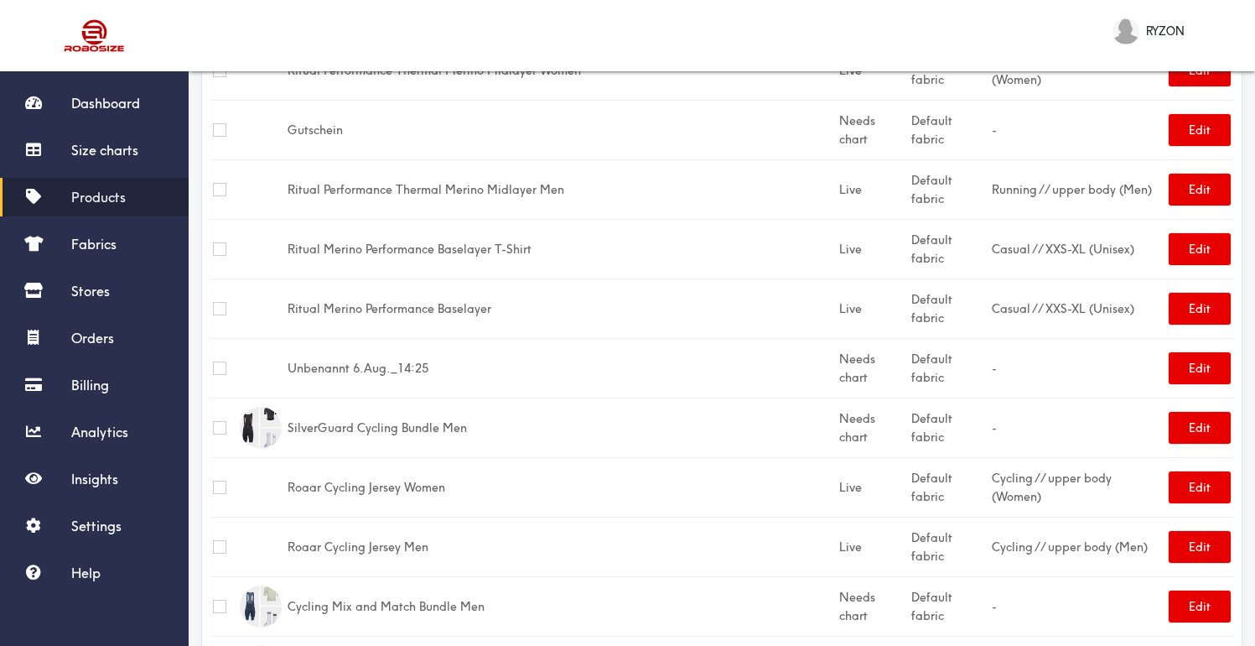
scroll to position [0, 0]
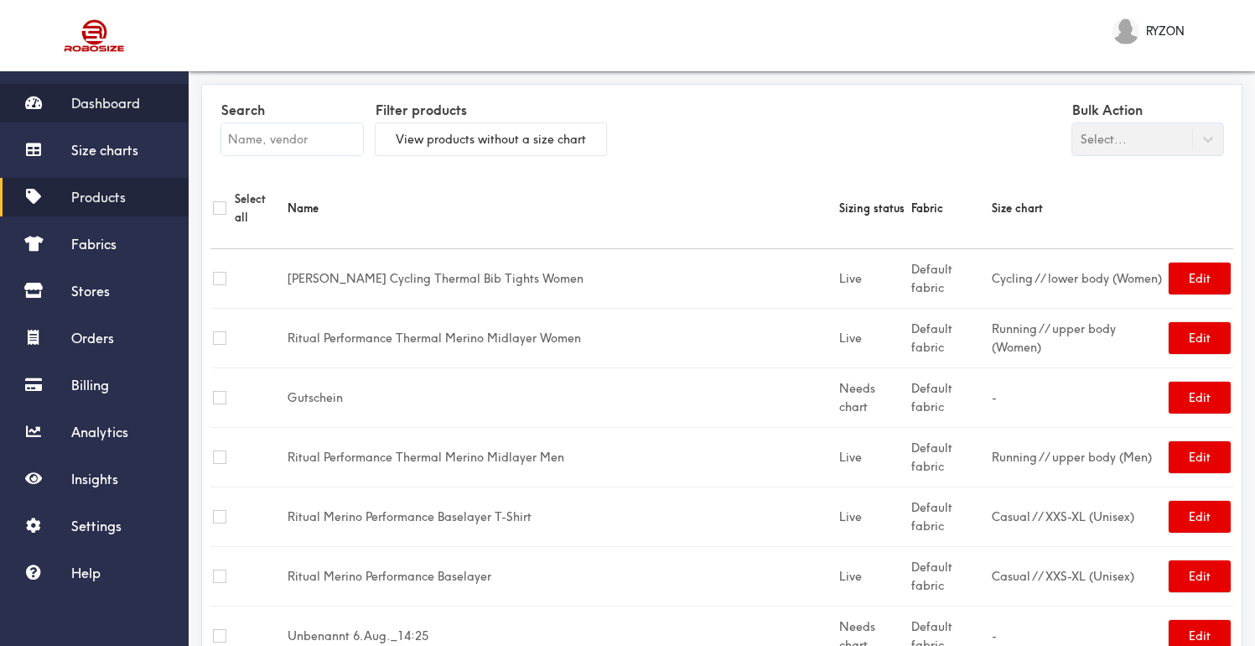
click at [96, 100] on span "Dashboard" at bounding box center [105, 103] width 69 height 17
